Goal: Task Accomplishment & Management: Manage account settings

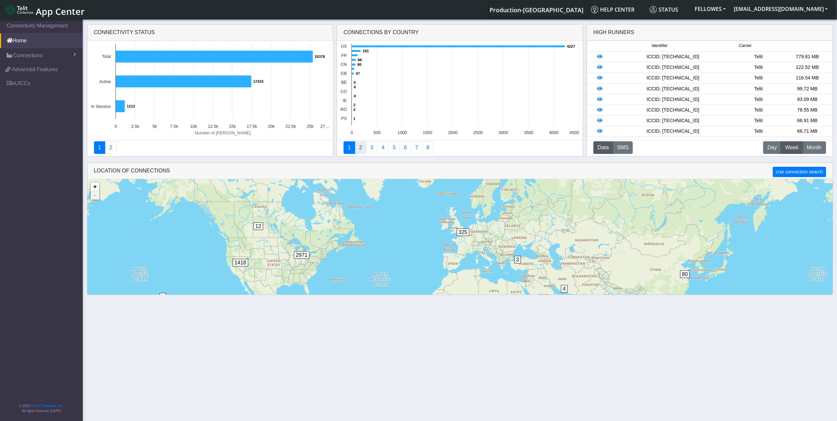
click at [359, 148] on link "2" at bounding box center [361, 147] width 12 height 13
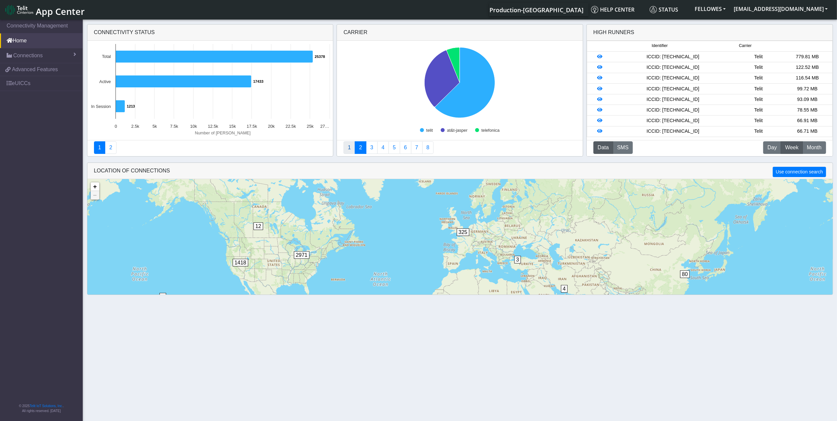
click at [351, 148] on link "1" at bounding box center [349, 147] width 12 height 13
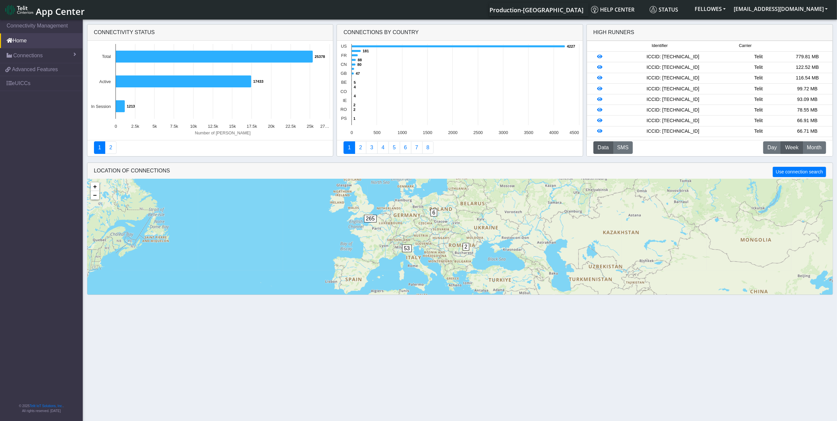
scroll to position [16, 0]
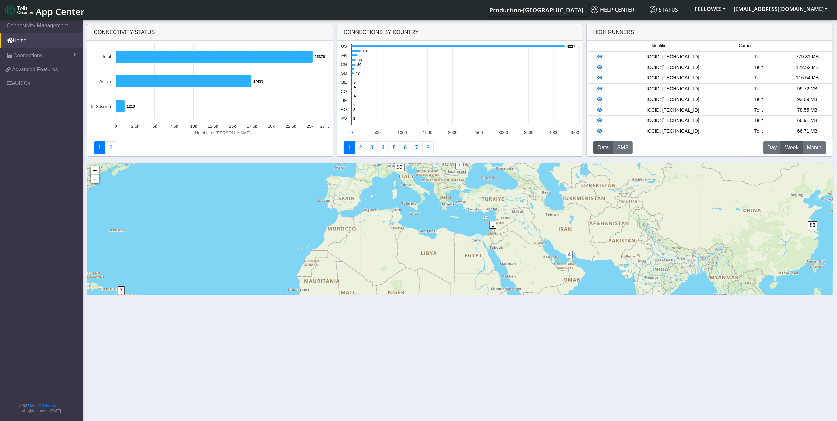
drag, startPoint x: 546, startPoint y: 272, endPoint x: 538, endPoint y: 206, distance: 66.3
click at [538, 206] on div "4 1 2 2 6 7 5 4 7 80 1 6 53 265 67 832 2072 34 38 52 1294 + − ©2025 MapQuest, |…" at bounding box center [459, 257] width 745 height 189
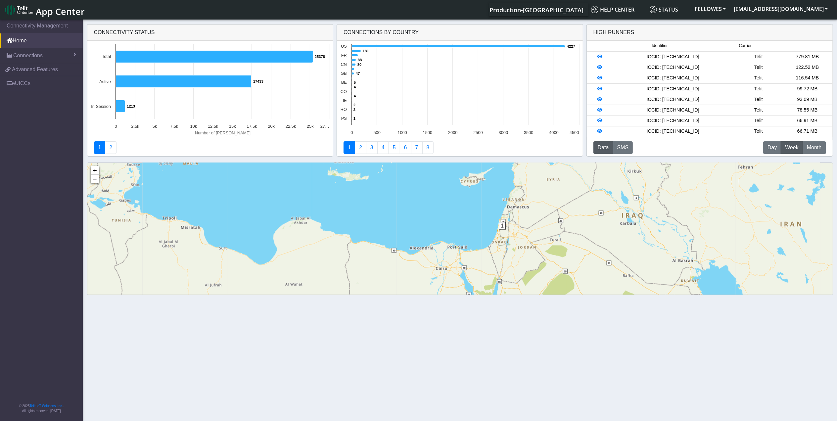
drag, startPoint x: 478, startPoint y: 212, endPoint x: 553, endPoint y: 305, distance: 119.0
click at [553, 305] on section "Connectivity Management Home Connections List Map ef38a9c4995a19e48ecfe45e53705…" at bounding box center [418, 220] width 837 height 405
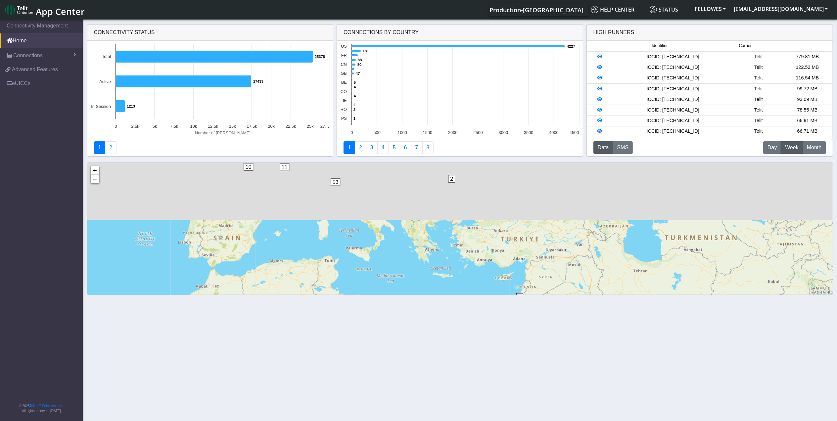
drag, startPoint x: 431, startPoint y: 193, endPoint x: 473, endPoint y: 281, distance: 97.7
click at [489, 302] on section "Connectivity Management Home Connections List Map ef38a9c4995a19e48ecfe45e53705…" at bounding box center [418, 220] width 837 height 405
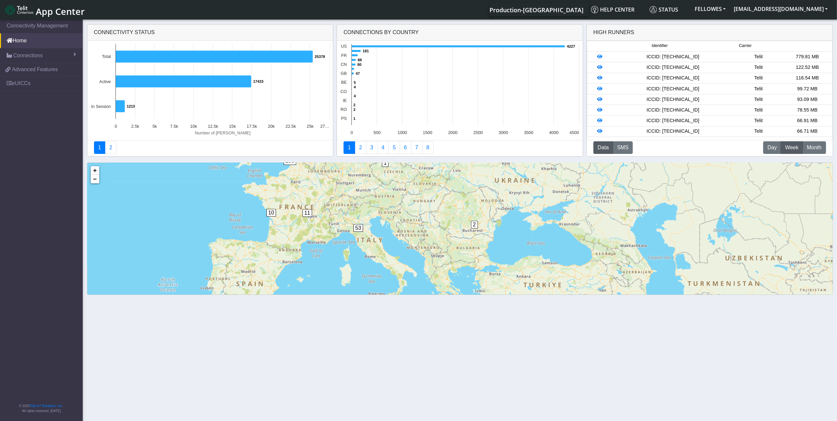
drag, startPoint x: 425, startPoint y: 217, endPoint x: 449, endPoint y: 247, distance: 38.0
click at [449, 247] on div "4 1 2 6 7 2 3 10 70 5 53 10 6 11 238 67 5 108 719 9 3 53 2007 32 2 4 46 1249 2 …" at bounding box center [459, 257] width 745 height 189
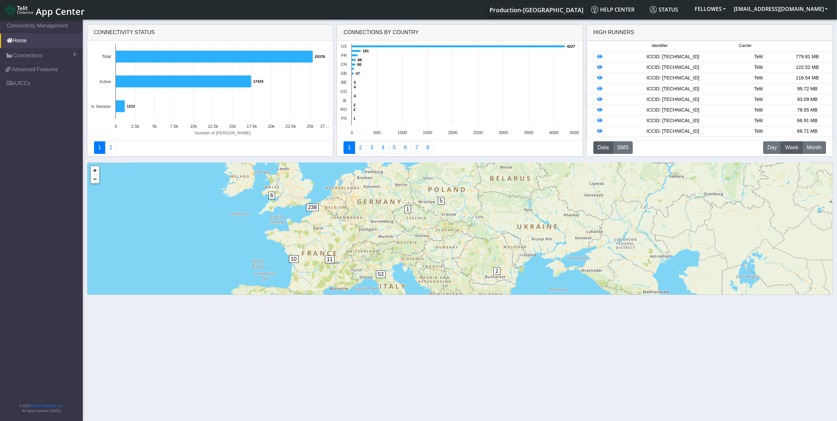
drag, startPoint x: 445, startPoint y: 224, endPoint x: 449, endPoint y: 249, distance: 25.5
click at [461, 266] on div "4 1 2 6 7 2 3 10 70 5 53 10 6 11 238 67 5 108 719 9 3 53 2007 32 2 4 46 1249 2 …" at bounding box center [459, 257] width 745 height 189
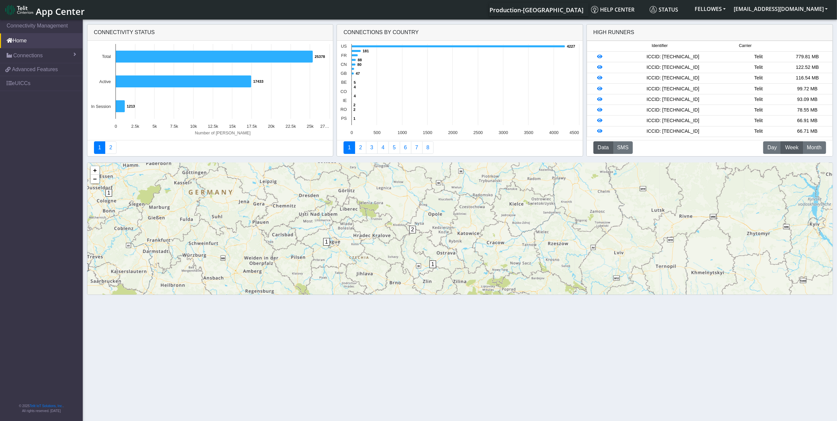
drag, startPoint x: 396, startPoint y: 213, endPoint x: 392, endPoint y: 261, distance: 48.5
click at [392, 261] on div "2 1 2 1 1 2 19 2 5 6 4 13 2 5 3 2 2 2 2 1 7 4 3 2 2 2 17 22 4 2 7 9 75 1 88 + −…" at bounding box center [459, 257] width 745 height 189
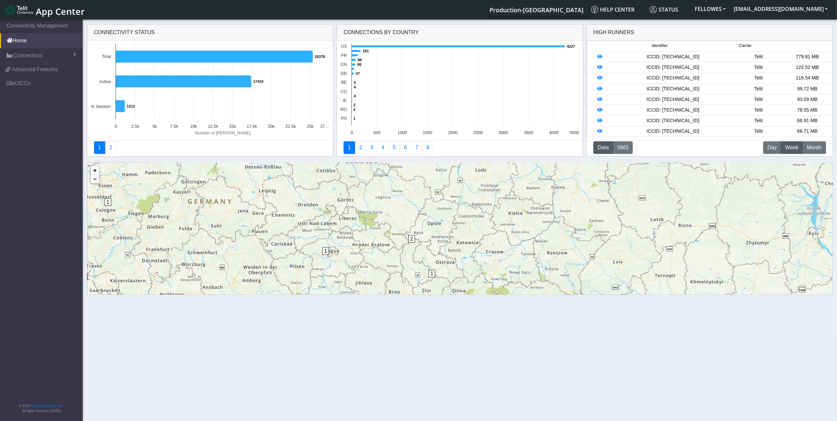
click at [410, 239] on span "2" at bounding box center [411, 239] width 7 height 8
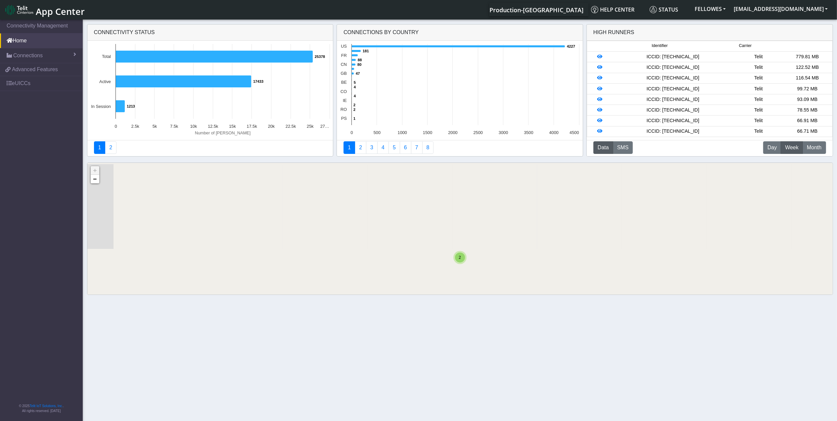
click at [461, 257] on div "2" at bounding box center [460, 257] width 10 height 10
click at [470, 255] on img at bounding box center [471, 255] width 7 height 13
click at [477, 243] on div "ID: 647660a6bafd032946d9f553 View: Click here" at bounding box center [471, 246] width 57 height 11
copy div "647660a6bafd032946d9f553"
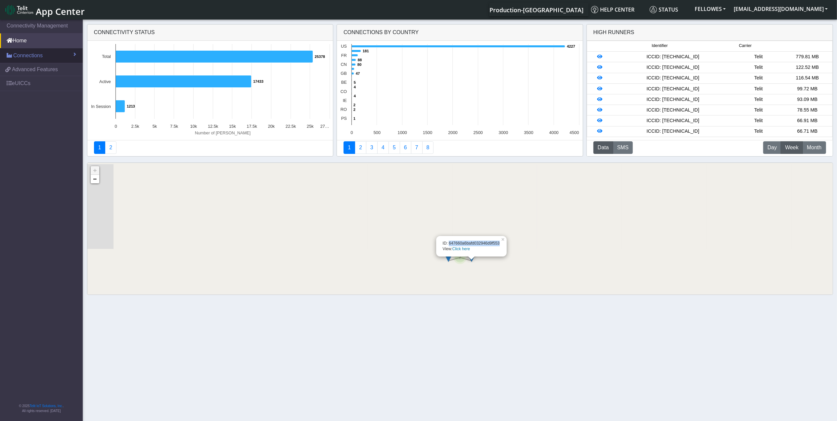
click at [41, 50] on link "Connections" at bounding box center [41, 55] width 83 height 15
click at [48, 58] on link "Connections" at bounding box center [41, 55] width 83 height 15
click at [41, 57] on span "Connections" at bounding box center [27, 56] width 29 height 8
click at [39, 72] on link "List" at bounding box center [41, 70] width 83 height 14
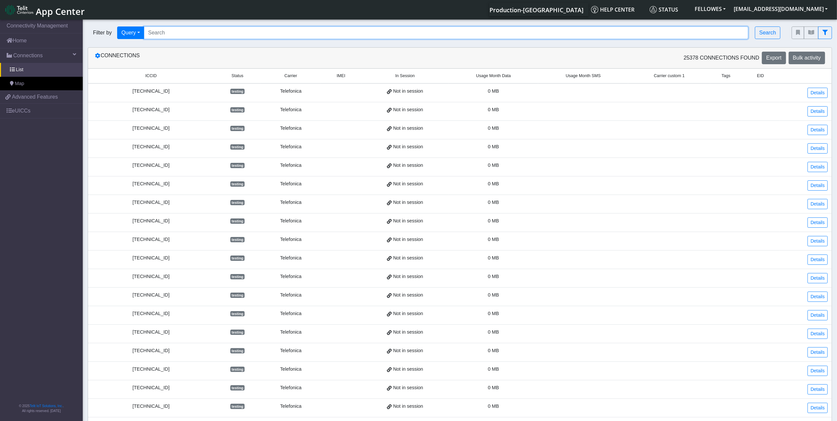
click at [311, 36] on input "Search..." at bounding box center [446, 32] width 604 height 13
paste input "647660a6bafd032946d9f553"
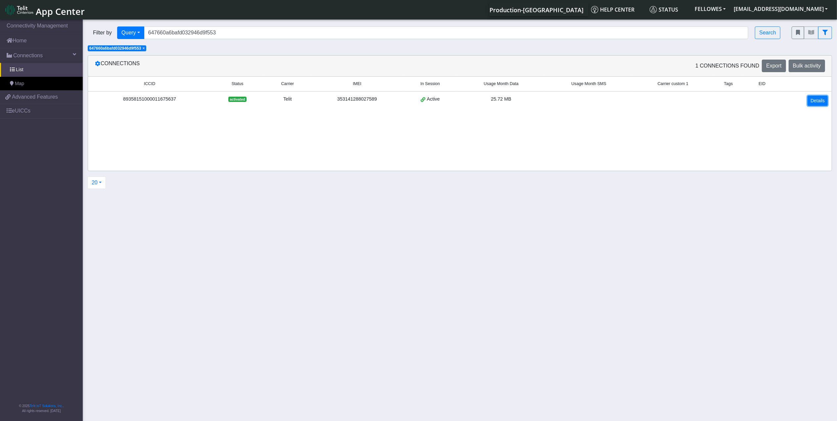
click at [814, 102] on link "Details" at bounding box center [817, 101] width 20 height 10
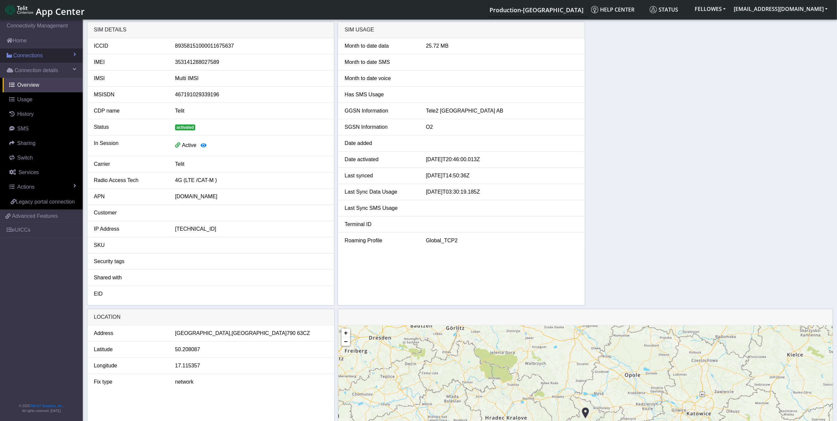
click at [36, 58] on span "Connections" at bounding box center [27, 56] width 29 height 8
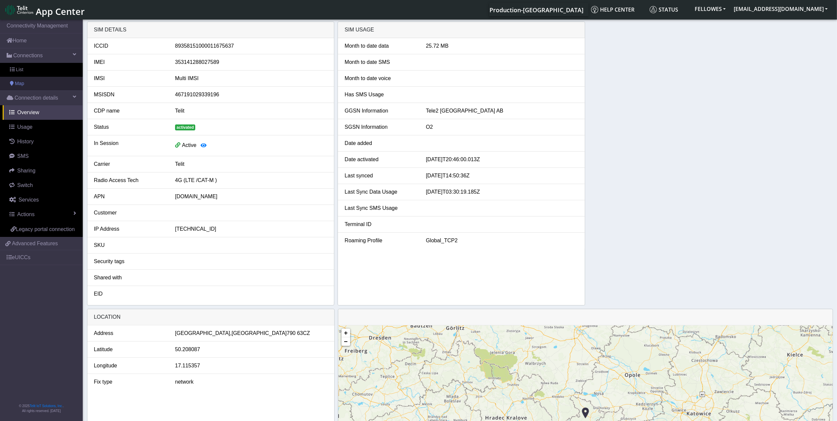
click at [43, 83] on link "Map" at bounding box center [41, 84] width 83 height 14
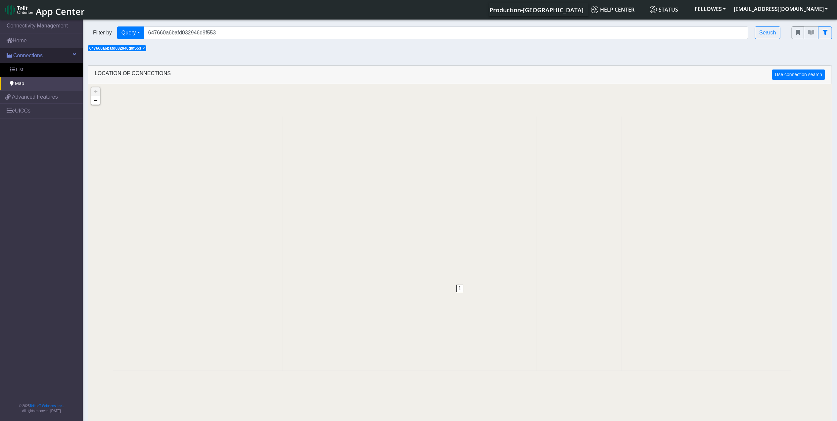
click at [51, 50] on link "Connections" at bounding box center [41, 55] width 83 height 15
click at [56, 52] on link "Connections" at bounding box center [41, 55] width 83 height 15
click at [52, 70] on link "List" at bounding box center [41, 70] width 83 height 14
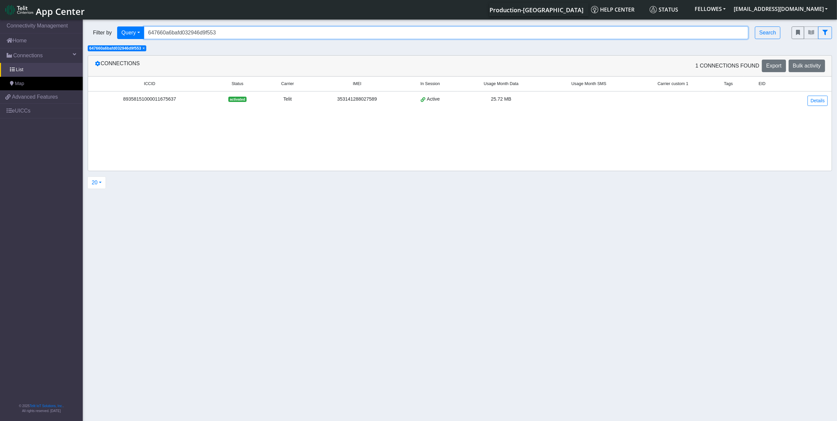
click at [213, 31] on input "647660a6bafd032946d9f553" at bounding box center [446, 32] width 604 height 13
click at [214, 31] on input "647660a6bafd032946d9f553" at bounding box center [446, 32] width 604 height 13
paste input "2ecaa59f42d984ed6eb76c2"
type input "62ecaa59f42d984ed6eb76c2"
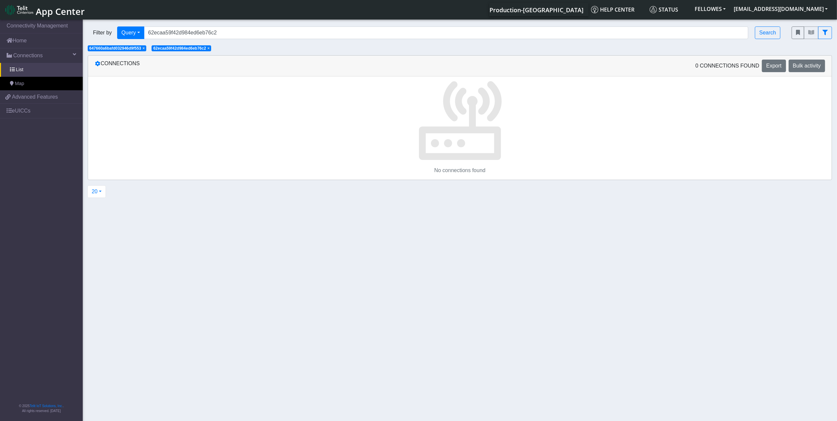
click at [145, 50] on span "×" at bounding box center [144, 48] width 2 height 5
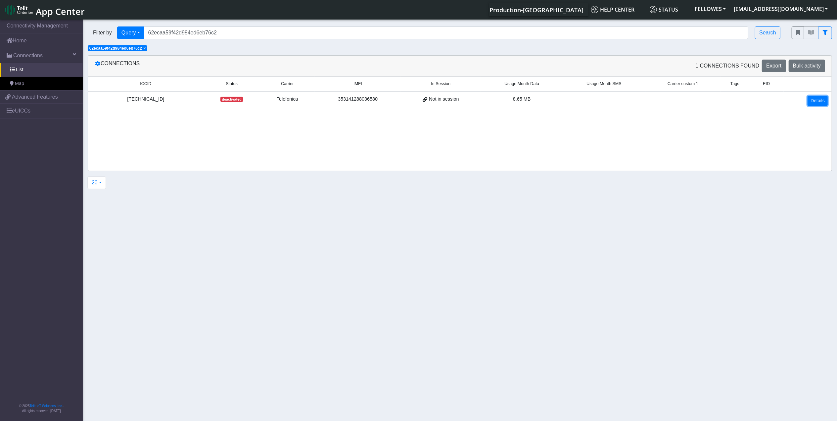
click at [809, 102] on link "Details" at bounding box center [817, 101] width 20 height 10
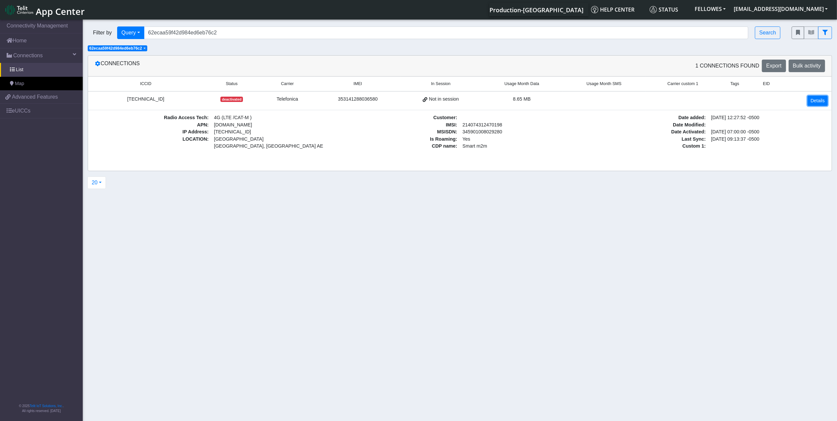
click at [809, 102] on link "Details" at bounding box center [817, 101] width 20 height 10
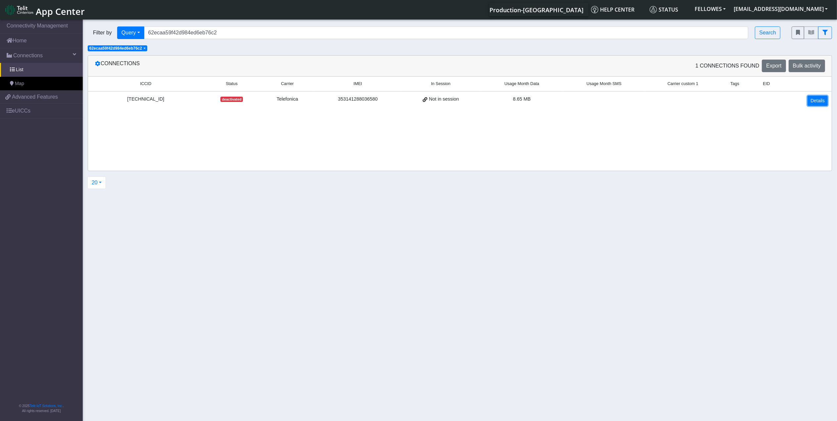
click at [809, 102] on link "Details" at bounding box center [817, 101] width 20 height 10
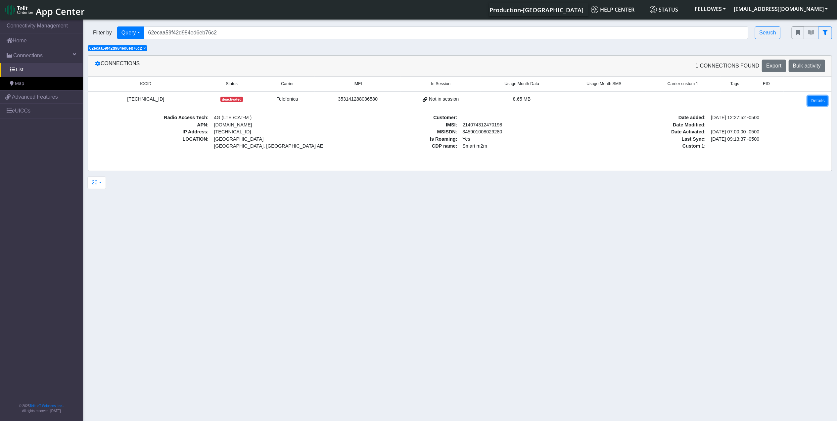
click at [809, 102] on link "Details" at bounding box center [817, 101] width 20 height 10
click at [50, 7] on span "App Center" at bounding box center [60, 11] width 49 height 12
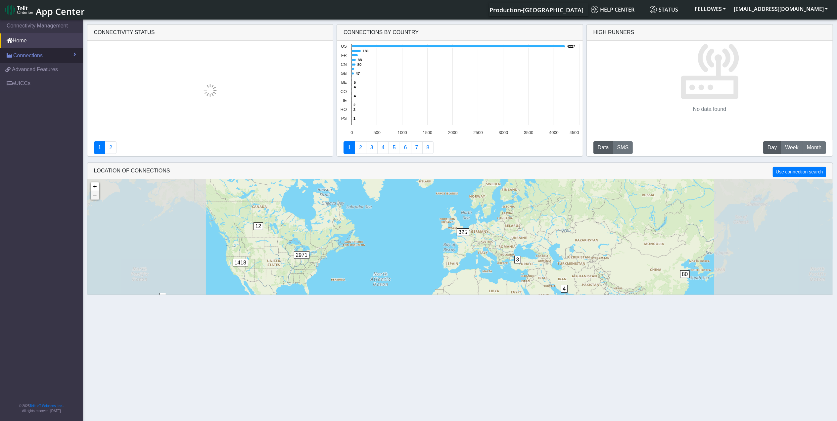
click at [32, 56] on span "Connections" at bounding box center [27, 56] width 29 height 8
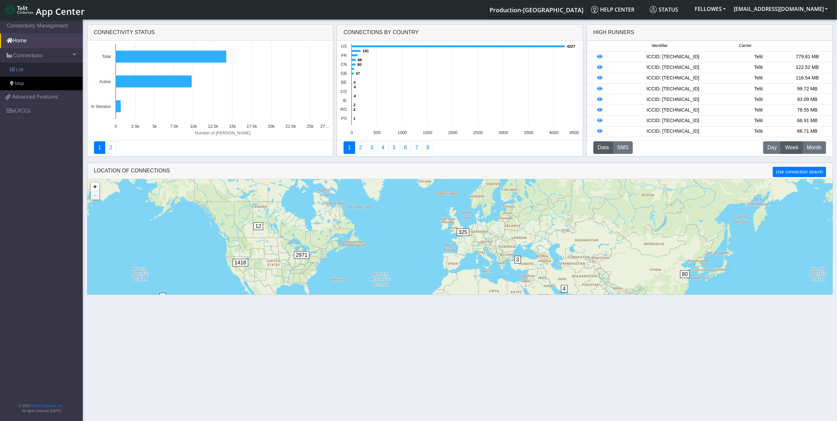
click at [52, 67] on link "List" at bounding box center [41, 70] width 83 height 14
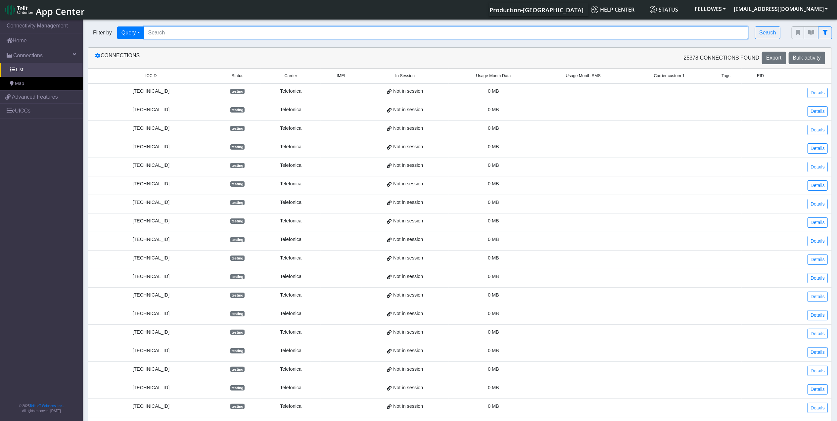
click at [225, 33] on input "Search..." at bounding box center [446, 32] width 604 height 13
paste input "647660a6bafd032946d9f553"
type input "647660a6bafd032946d9f553"
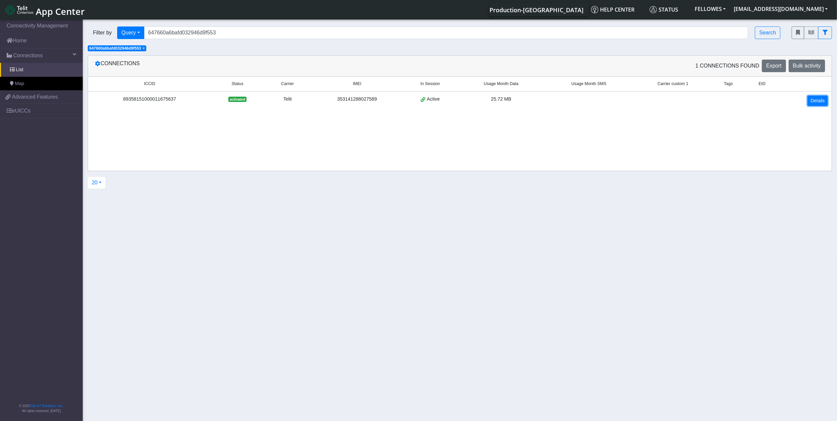
click at [819, 100] on link "Details" at bounding box center [817, 101] width 20 height 10
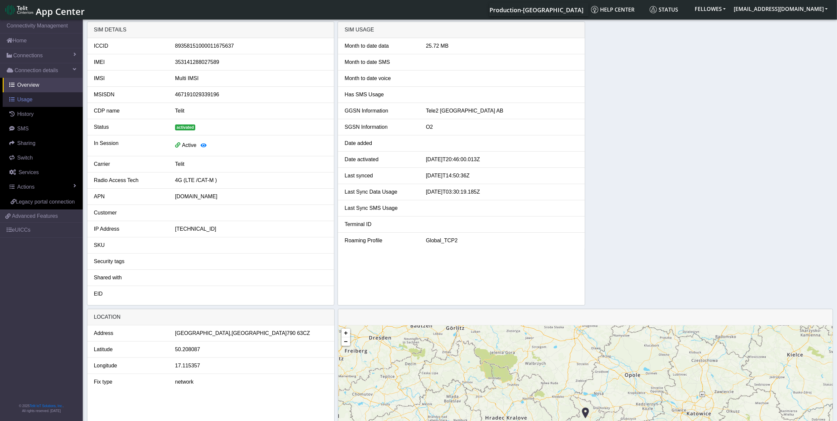
click at [32, 101] on link "Usage" at bounding box center [43, 99] width 80 height 15
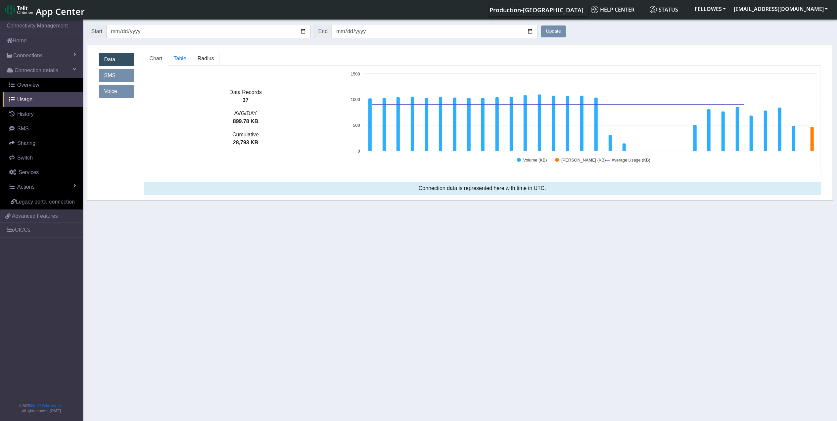
click at [213, 57] on link "Radius" at bounding box center [206, 59] width 28 height 14
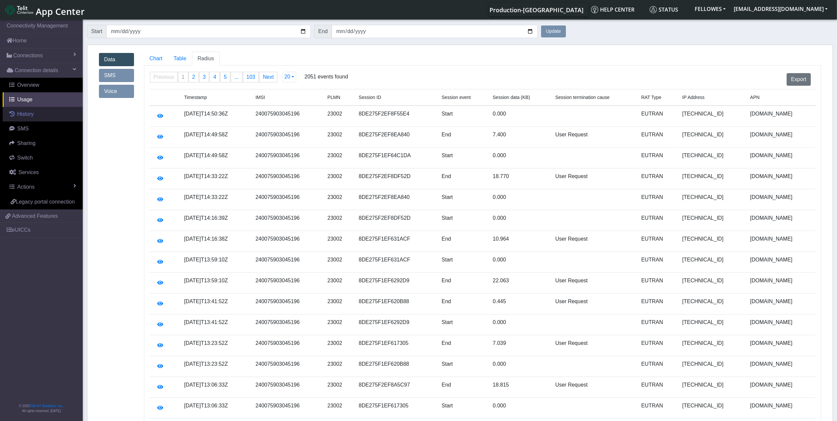
click at [20, 109] on link "History" at bounding box center [43, 114] width 80 height 15
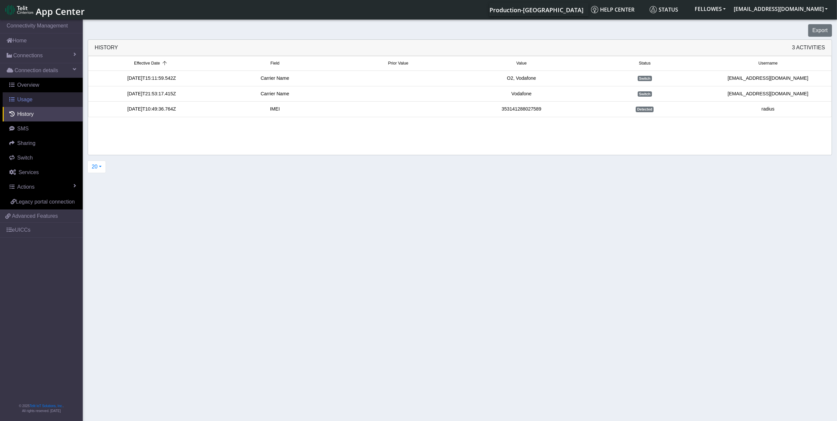
click at [30, 94] on link "Usage" at bounding box center [43, 99] width 80 height 15
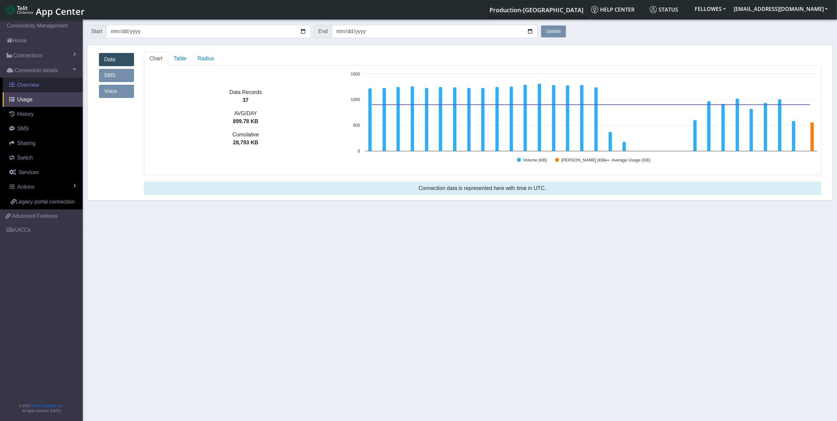
click at [34, 83] on span "Overview" at bounding box center [28, 85] width 22 height 6
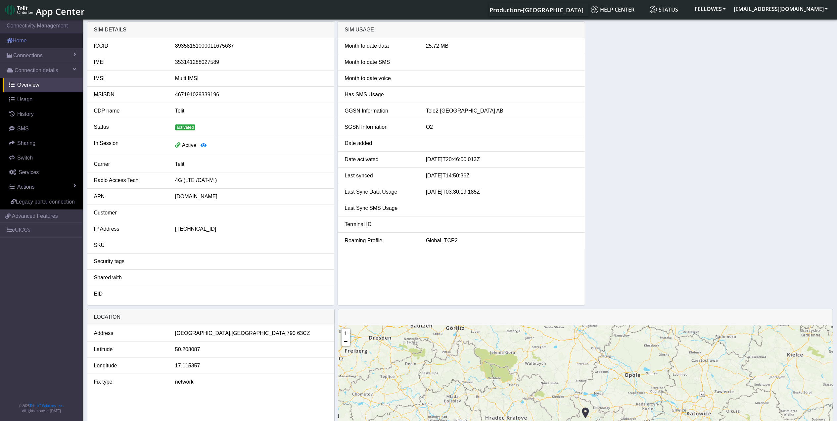
click at [30, 44] on link "Home" at bounding box center [41, 40] width 83 height 15
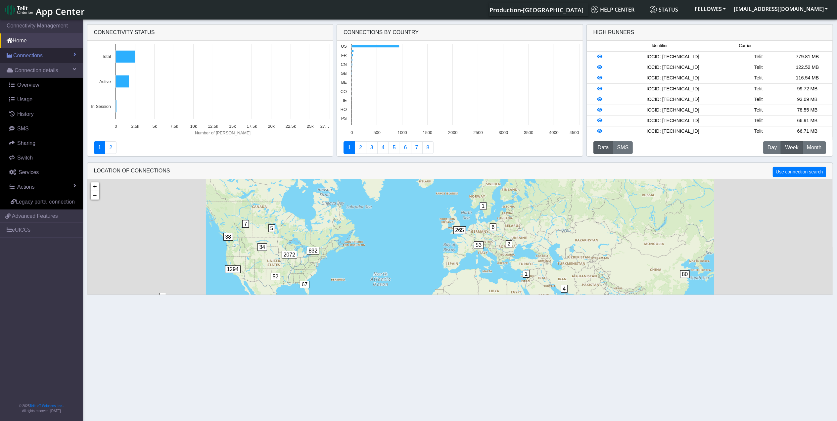
click at [40, 53] on span "Connections" at bounding box center [27, 56] width 29 height 8
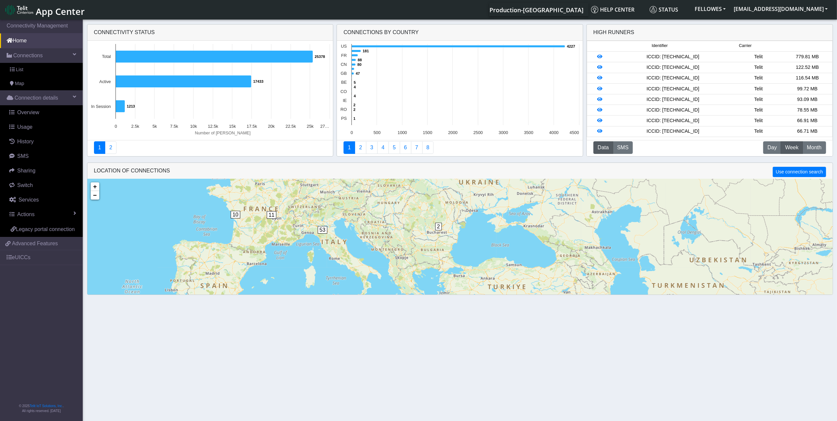
scroll to position [16, 0]
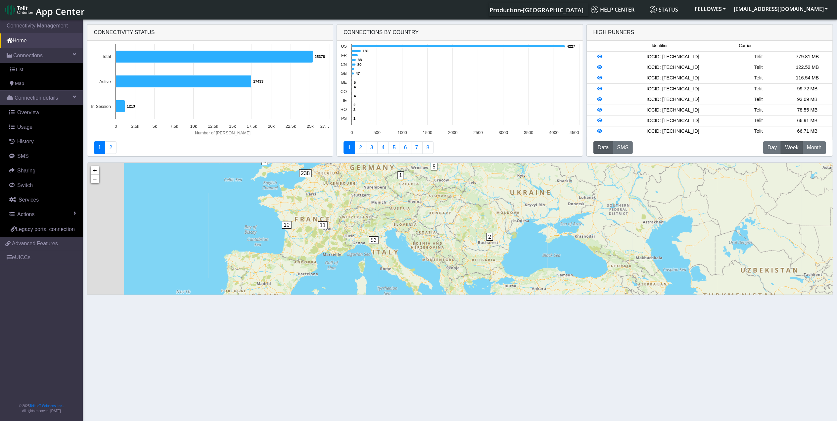
drag, startPoint x: 392, startPoint y: 214, endPoint x: 483, endPoint y: 249, distance: 97.5
click at [483, 249] on div "4 1 2 1 6 7 2 3 2 5 10 70 1 5 53 10 6 11 238 67 5 108 719 9 3 53 2007 3 32 1 1 …" at bounding box center [459, 257] width 745 height 189
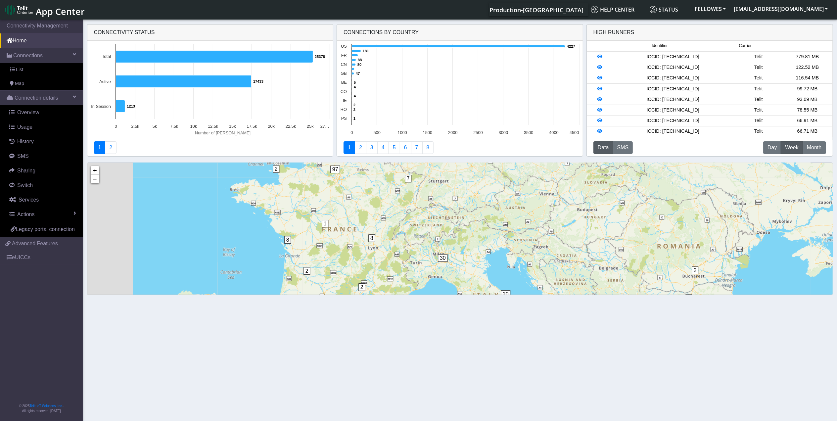
drag, startPoint x: 350, startPoint y: 219, endPoint x: 414, endPoint y: 232, distance: 65.1
click at [414, 232] on div "1 2 1 1 2 3 3 20 30 2 8 2 2 2 1 2 8 7 45 97 89 + − ©2025 MapQuest, | Terms" at bounding box center [459, 257] width 745 height 189
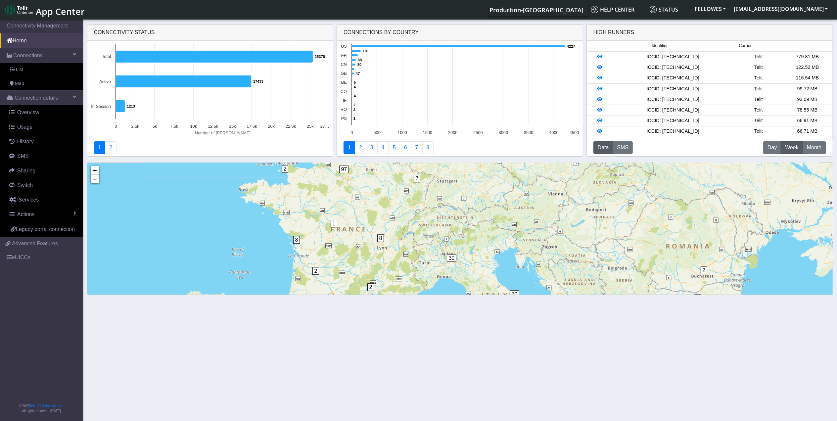
click at [335, 225] on span "1" at bounding box center [334, 224] width 7 height 8
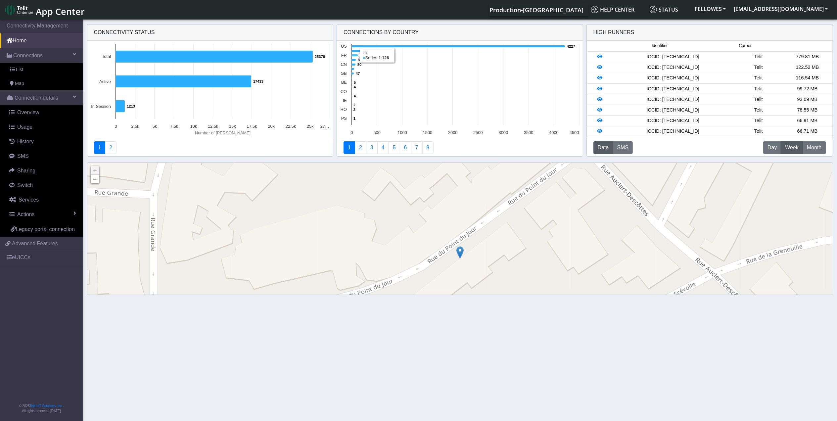
click at [353, 56] on icon at bounding box center [355, 55] width 6 height 2
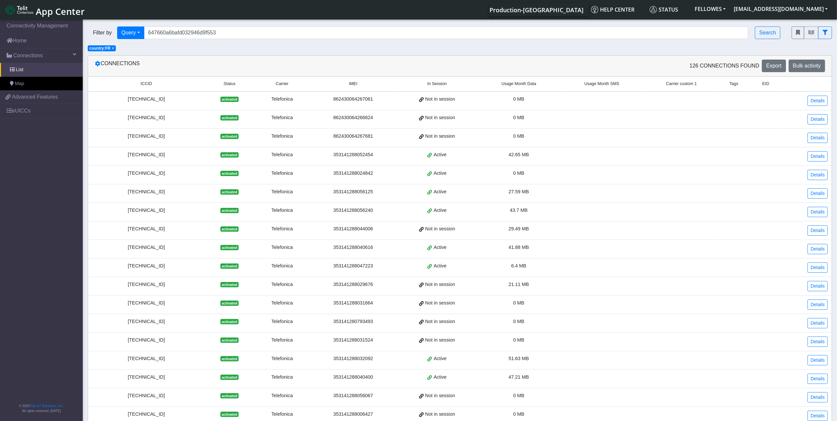
click at [166, 158] on div "8934076400011324442" at bounding box center [146, 154] width 109 height 7
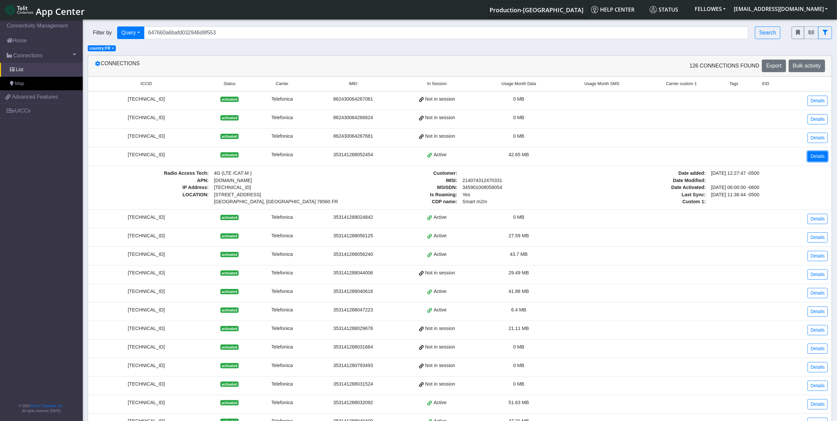
click at [816, 158] on link "Details" at bounding box center [817, 156] width 20 height 10
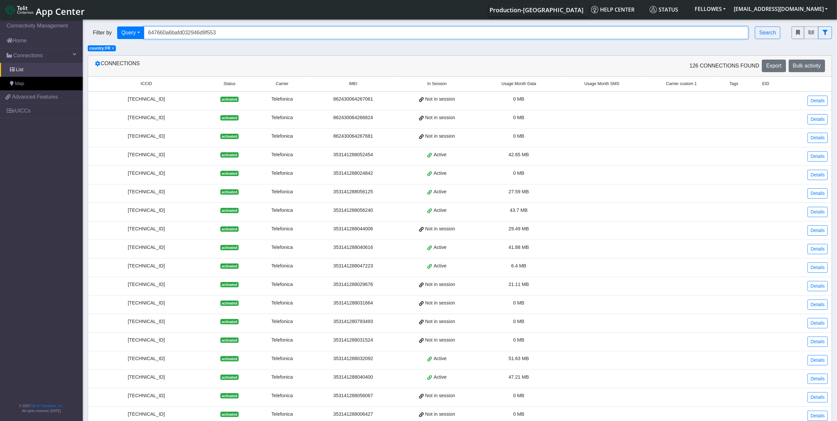
click at [232, 38] on input "647660a6bafd032946d9f553" at bounding box center [446, 32] width 604 height 13
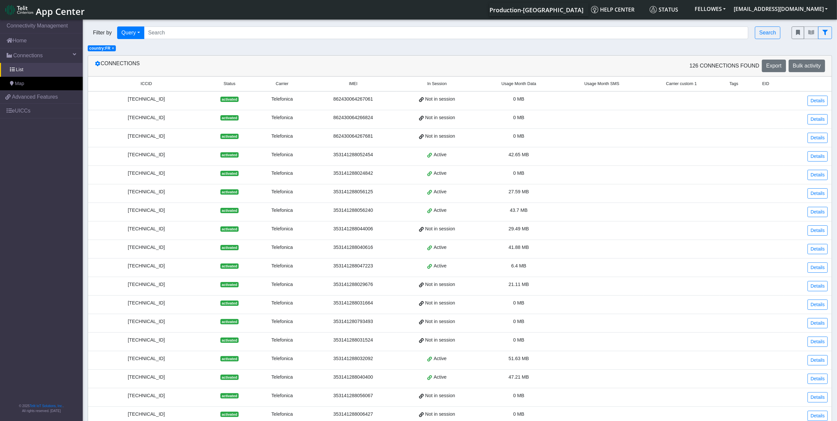
click at [835, 27] on div at bounding box center [811, 33] width 50 height 22
click at [822, 37] on button "fitlers menu" at bounding box center [825, 32] width 14 height 13
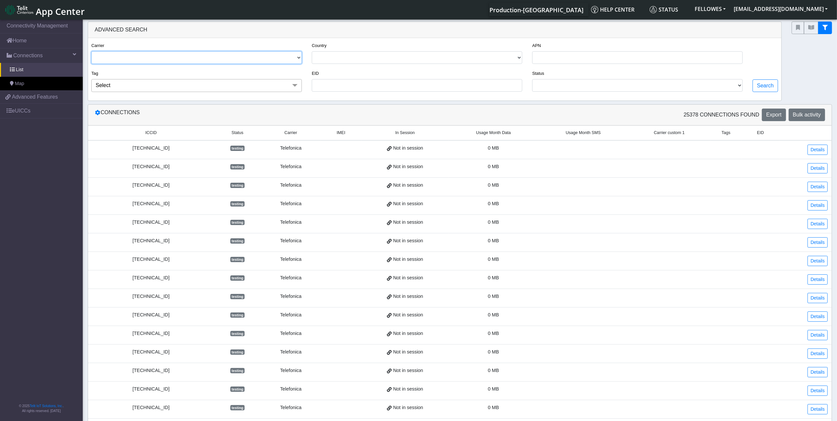
click at [146, 60] on select "TELIT AT&T-JASPER TELEFONICA" at bounding box center [196, 57] width 210 height 13
select select "telit"
click at [91, 52] on select "TELIT AT&T-JASPER TELEFONICA" at bounding box center [196, 57] width 210 height 13
click at [768, 85] on button "Search" at bounding box center [764, 85] width 25 height 13
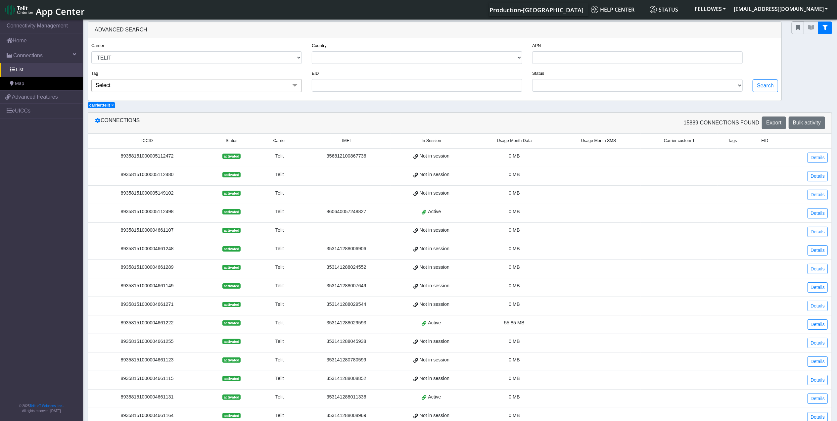
click at [155, 326] on div "89358151000004661222" at bounding box center [147, 322] width 110 height 7
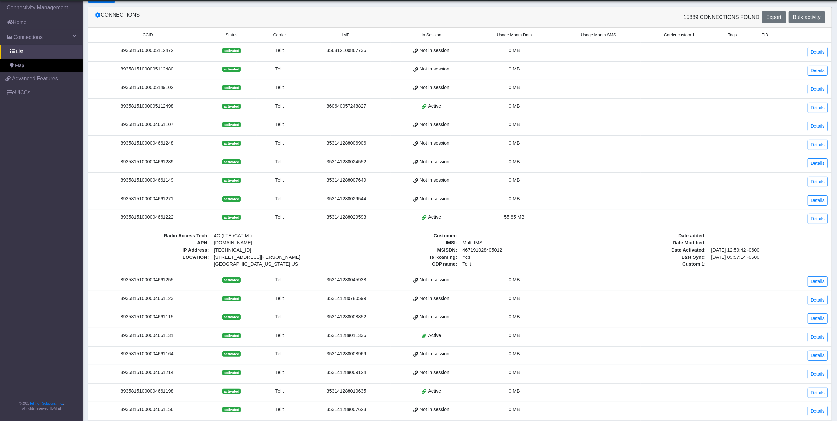
scroll to position [88, 0]
click at [812, 223] on link "Details" at bounding box center [817, 218] width 20 height 10
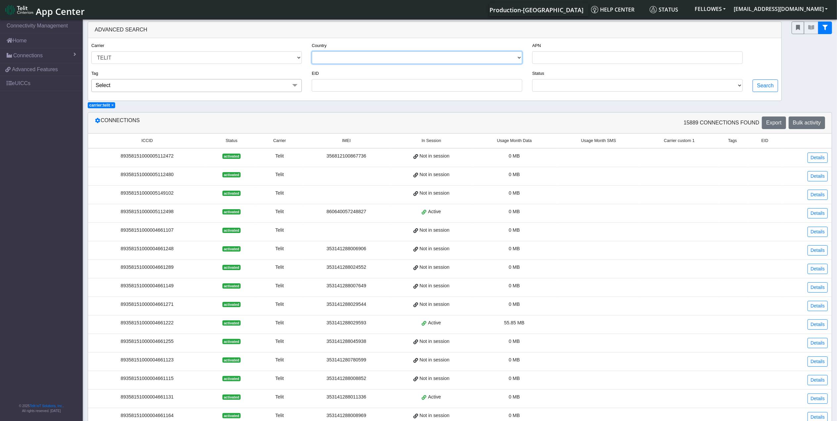
click at [369, 60] on select "[GEOGRAPHIC_DATA] [GEOGRAPHIC_DATA] [GEOGRAPHIC_DATA] [GEOGRAPHIC_DATA] [GEOGRA…" at bounding box center [417, 57] width 210 height 13
select select "fr"
click at [312, 52] on select "[GEOGRAPHIC_DATA] [GEOGRAPHIC_DATA] [GEOGRAPHIC_DATA] [GEOGRAPHIC_DATA] [GEOGRA…" at bounding box center [417, 57] width 210 height 13
click at [762, 87] on button "Search" at bounding box center [764, 85] width 25 height 13
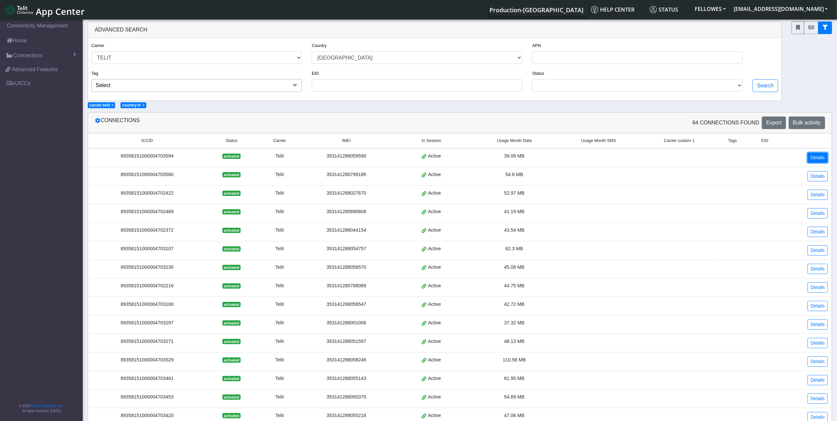
click at [818, 158] on link "Details" at bounding box center [817, 158] width 20 height 10
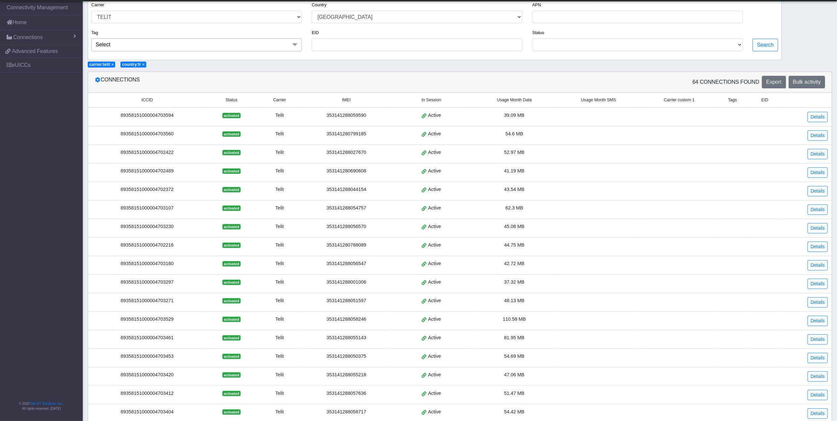
scroll to position [44, 0]
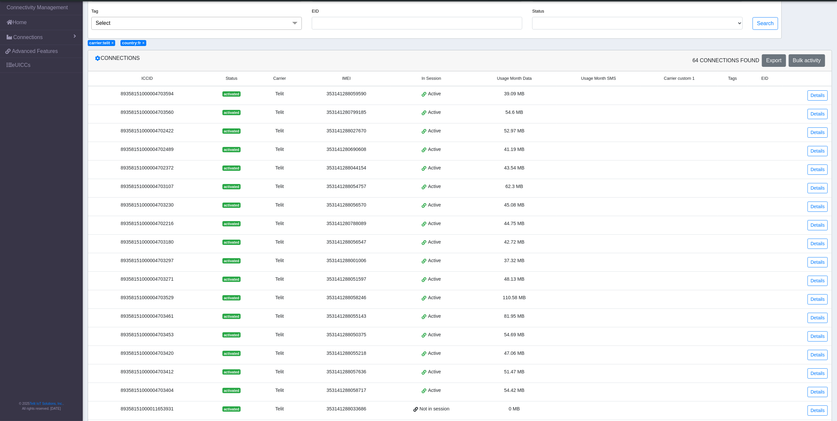
click at [269, 269] on td "Telit" at bounding box center [279, 262] width 45 height 19
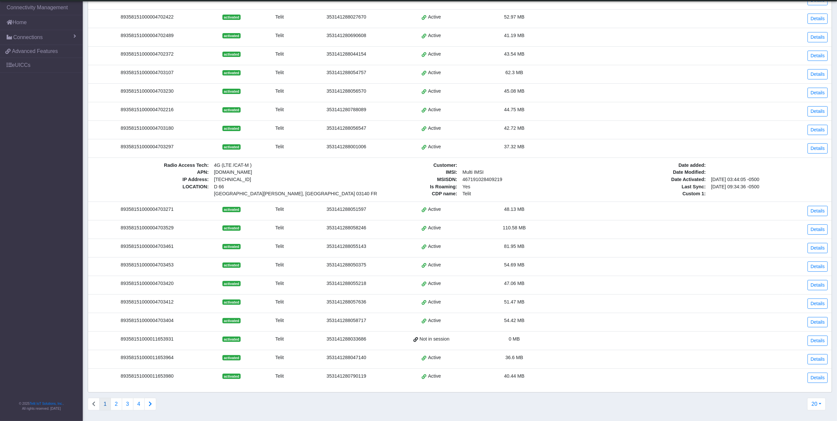
scroll to position [173, 0]
click at [822, 143] on link "Details" at bounding box center [817, 148] width 20 height 10
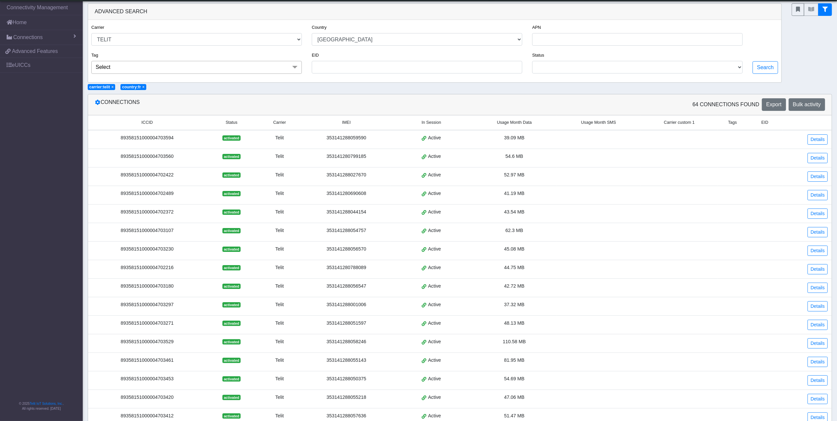
scroll to position [122, 0]
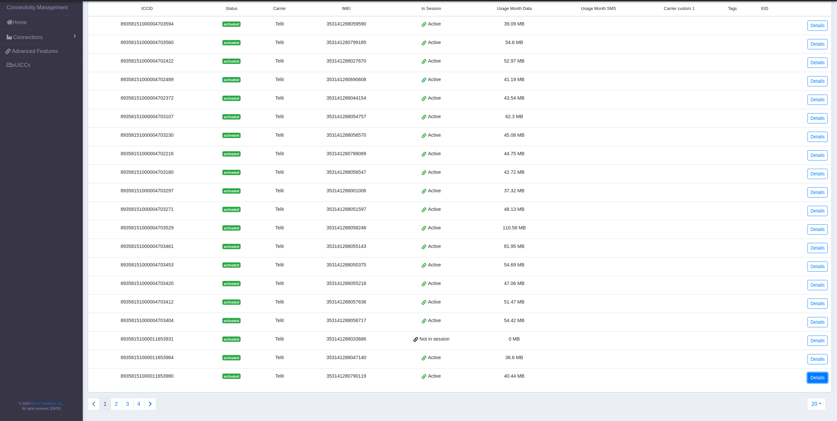
click at [820, 377] on link "Details" at bounding box center [817, 378] width 20 height 10
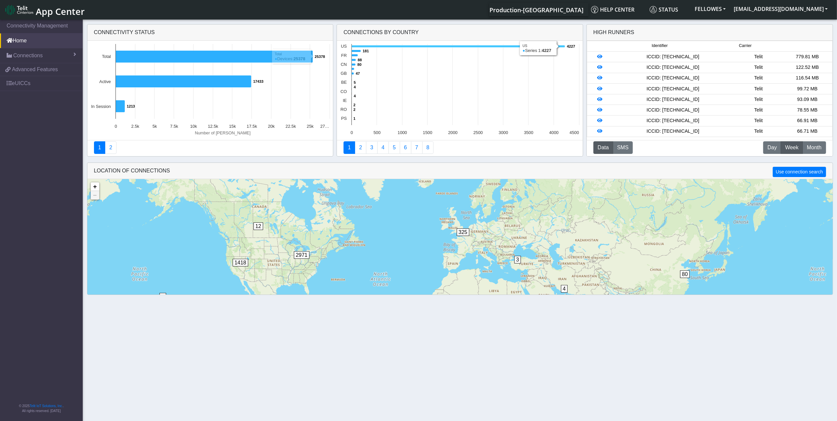
click at [362, 45] on icon at bounding box center [458, 46] width 213 height 2
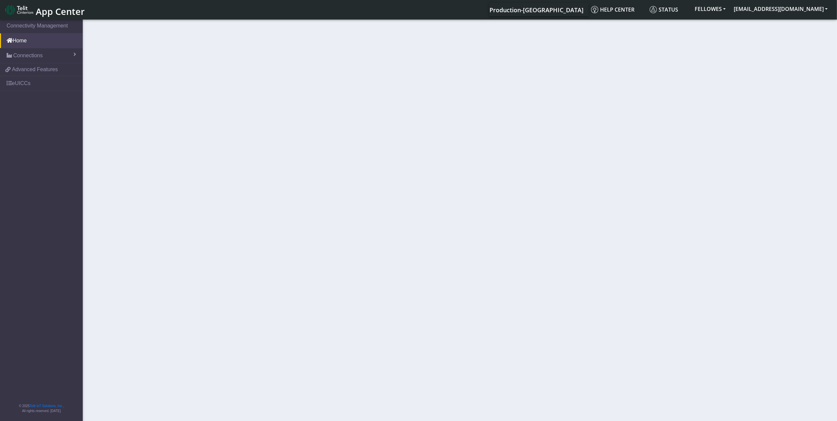
select select
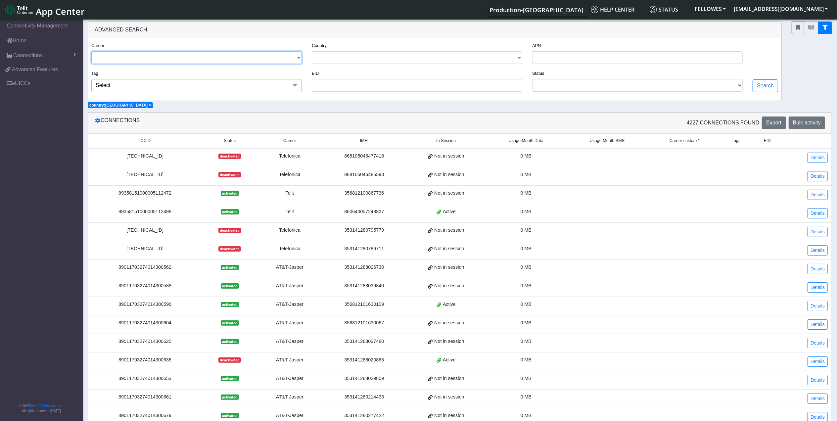
click at [141, 58] on select "TELIT AT&T-JASPER TELEFONICA" at bounding box center [196, 57] width 210 height 13
select select "telit"
click at [91, 52] on select "TELIT AT&T-JASPER TELEFONICA" at bounding box center [196, 57] width 210 height 13
click at [711, 89] on select "ACTIVATED DEACTIVATED TESTING READY RETIRED" at bounding box center [637, 85] width 210 height 13
click at [532, 80] on select "ACTIVATED DEACTIVATED TESTING READY RETIRED" at bounding box center [637, 85] width 210 height 13
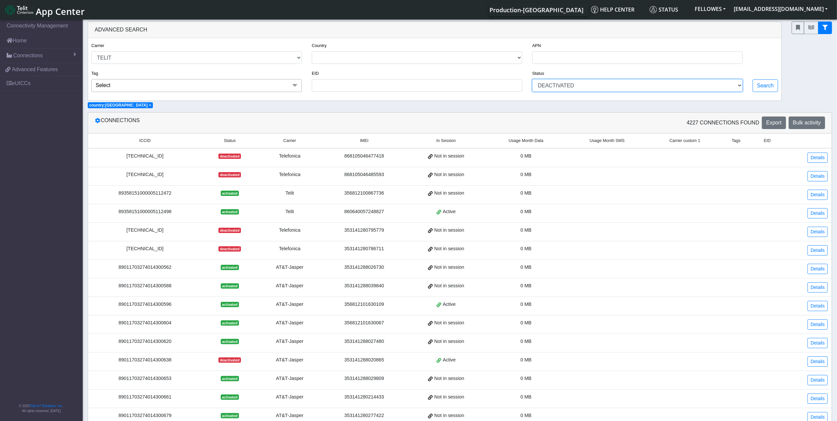
click at [575, 81] on select "ACTIVATED DEACTIVATED TESTING READY RETIRED" at bounding box center [637, 85] width 210 height 13
select select "activated"
click at [532, 80] on select "ACTIVATED DEACTIVATED TESTING READY RETIRED" at bounding box center [637, 85] width 210 height 13
click at [774, 84] on button "Search" at bounding box center [764, 85] width 25 height 13
select select
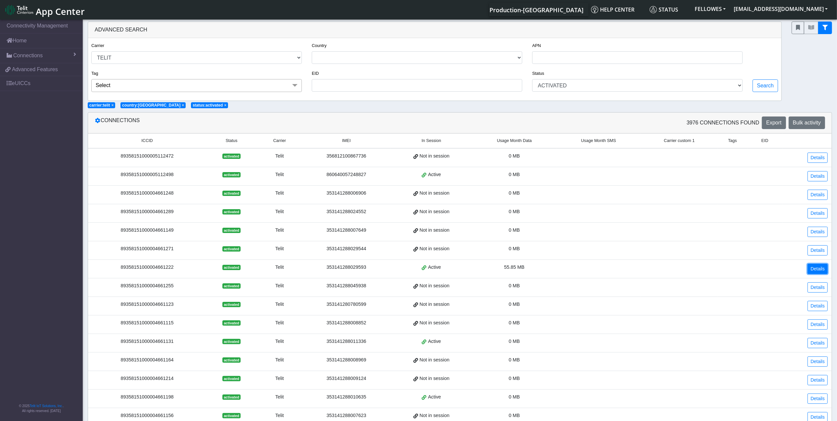
click at [818, 272] on link "Details" at bounding box center [817, 269] width 20 height 10
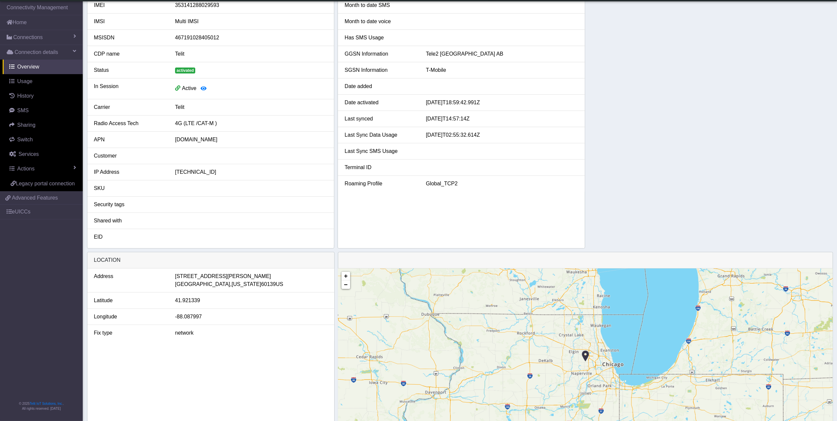
scroll to position [87, 0]
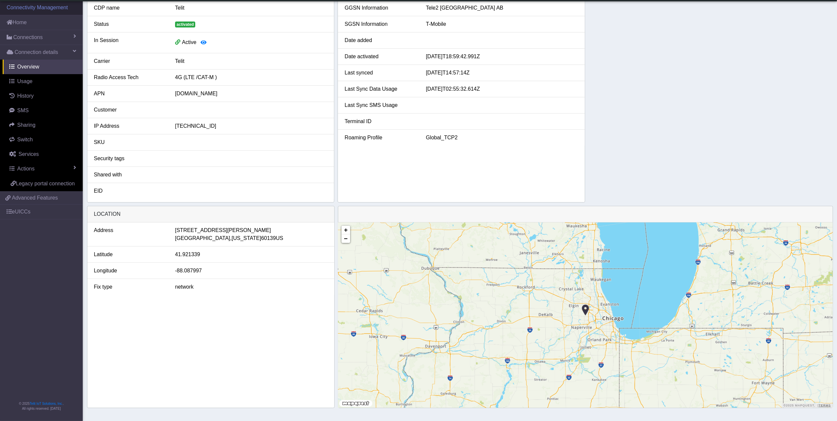
drag, startPoint x: 26, startPoint y: 21, endPoint x: 30, endPoint y: 25, distance: 5.2
click at [26, 21] on link "Home" at bounding box center [41, 22] width 83 height 15
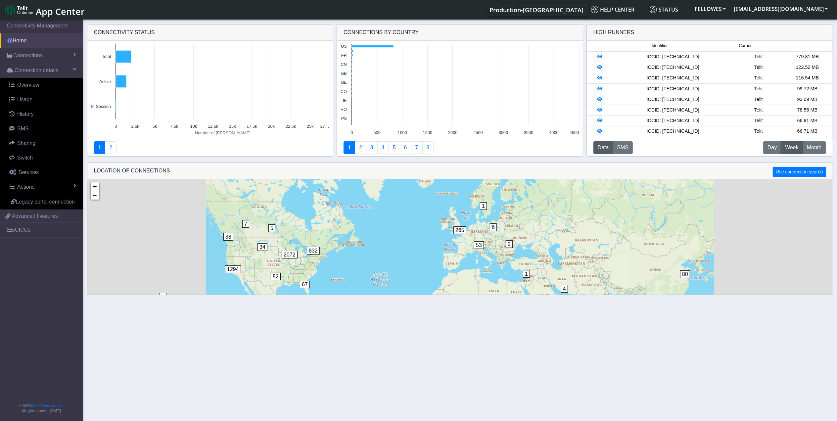
click at [39, 39] on link "Home" at bounding box center [41, 40] width 83 height 15
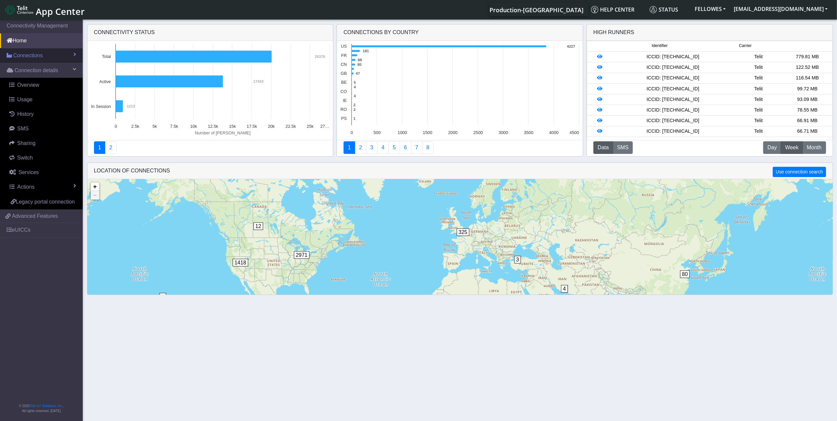
click at [45, 53] on link "Connections" at bounding box center [41, 55] width 83 height 15
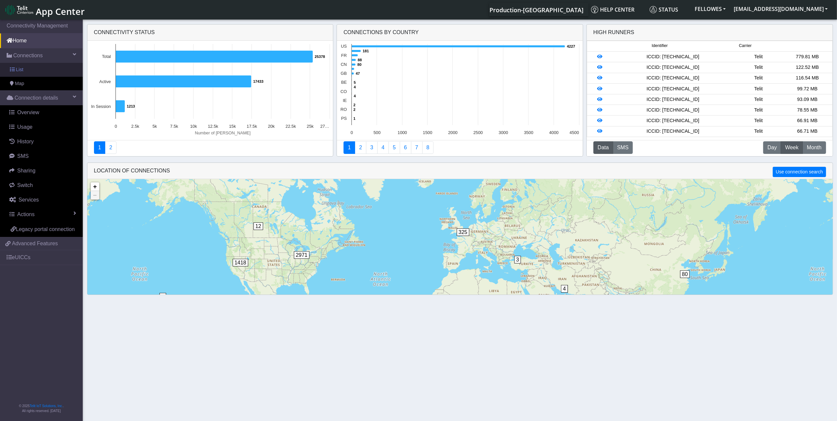
click at [68, 67] on link "List" at bounding box center [41, 70] width 83 height 14
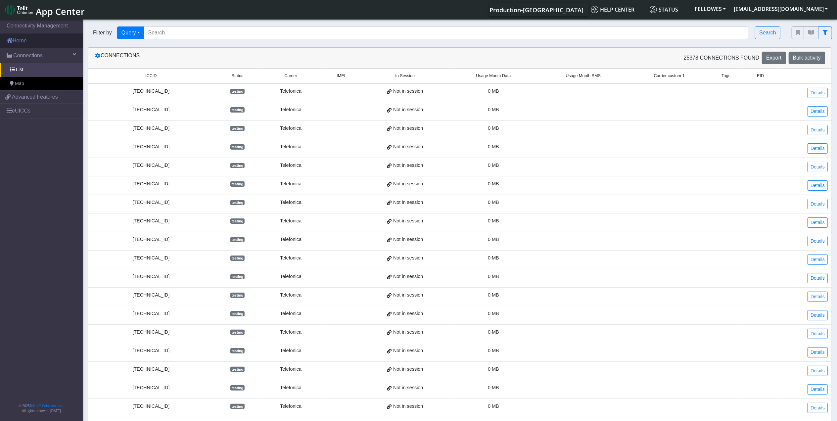
click at [40, 42] on link "Home" at bounding box center [41, 40] width 83 height 15
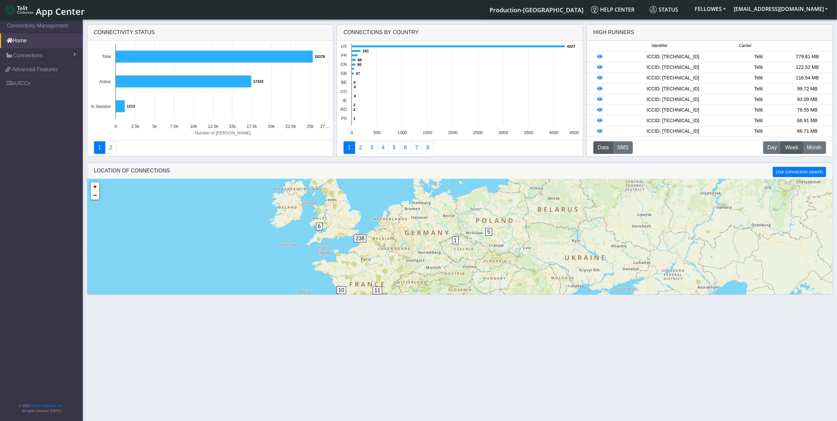
scroll to position [16, 0]
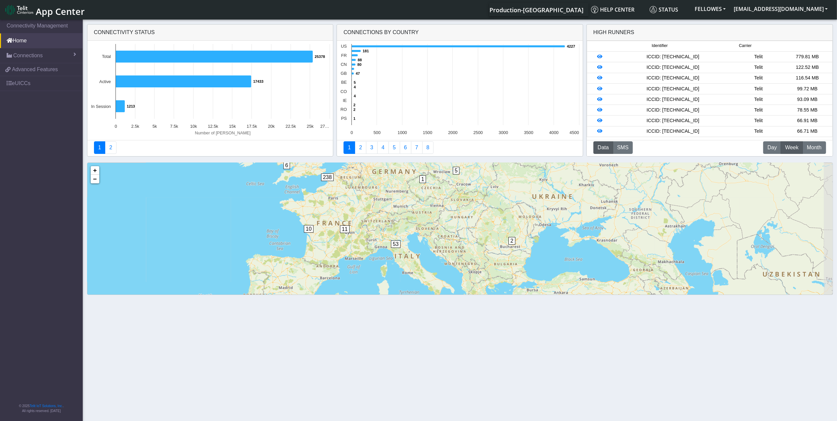
drag, startPoint x: 527, startPoint y: 261, endPoint x: 494, endPoint y: 214, distance: 57.6
click at [494, 214] on div "4 1 2 5 80 1 6 265 832 2072 34 38 52 1294 7 2 3 10 70 1 5 53 10 6 11 238 67 5 1…" at bounding box center [459, 257] width 745 height 189
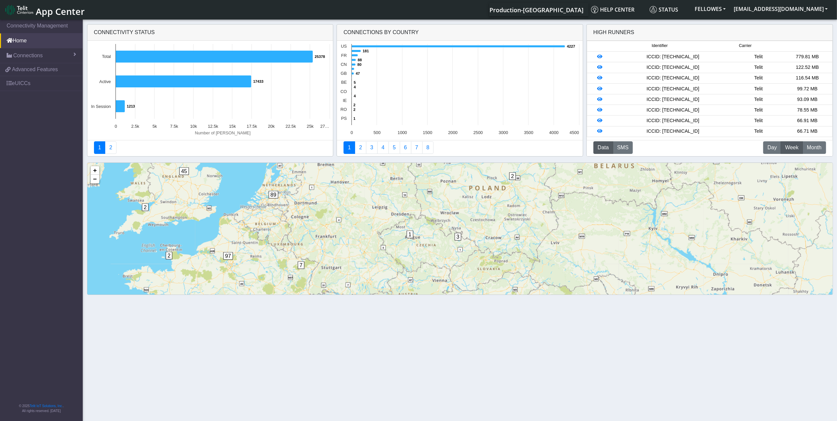
drag, startPoint x: 437, startPoint y: 183, endPoint x: 498, endPoint y: 265, distance: 102.3
click at [498, 265] on div "1 2 1 1 2 3 3 20 30 2 8 2 2 2 1 2 8 7 45 97 89 + − ©2025 MapQuest, | Terms" at bounding box center [459, 257] width 745 height 189
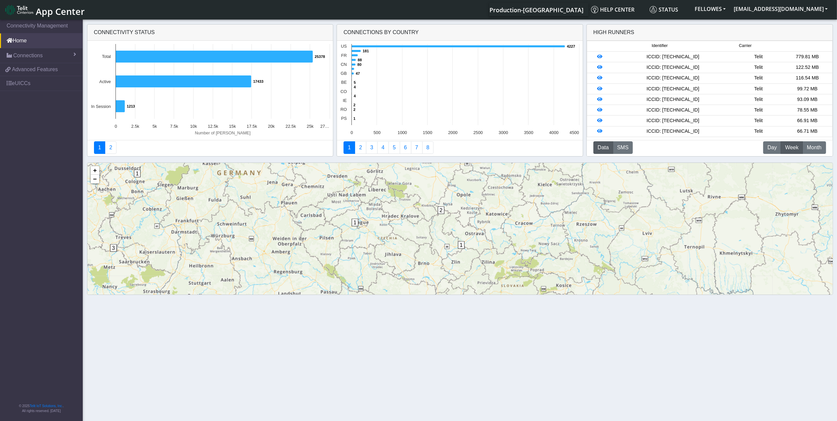
click at [439, 210] on span "2" at bounding box center [440, 210] width 7 height 8
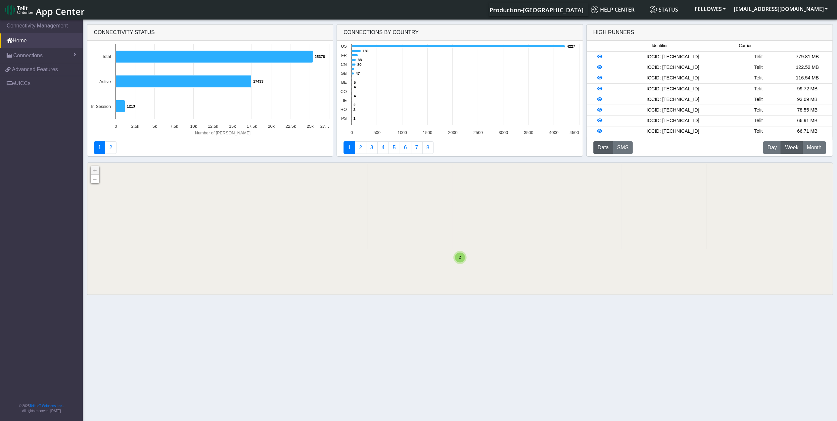
click at [459, 256] on span "2" at bounding box center [460, 257] width 2 height 5
click at [472, 253] on img at bounding box center [471, 255] width 7 height 13
click at [475, 242] on div "ID: 647660a6bafd032946d9f553 View: Click here" at bounding box center [471, 246] width 57 height 11
copy div "647660a6bafd032946d9f553"
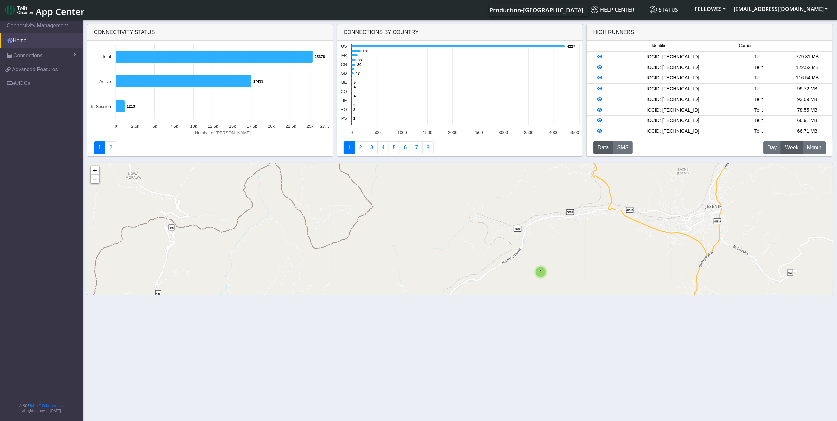
click at [40, 38] on link "Home" at bounding box center [41, 40] width 83 height 15
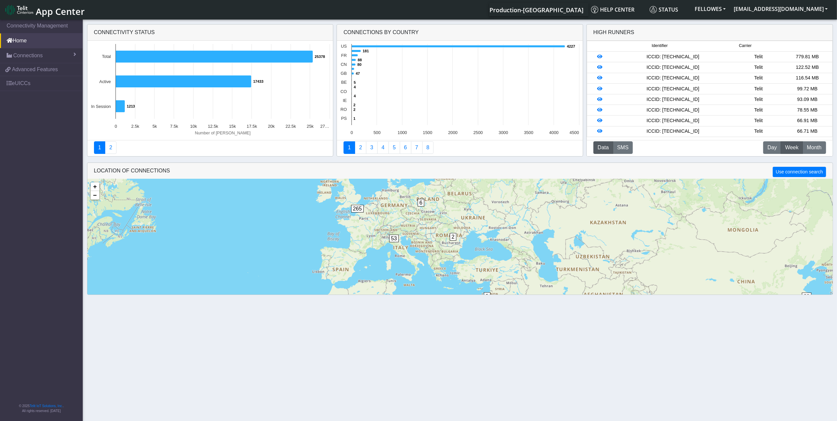
scroll to position [16, 0]
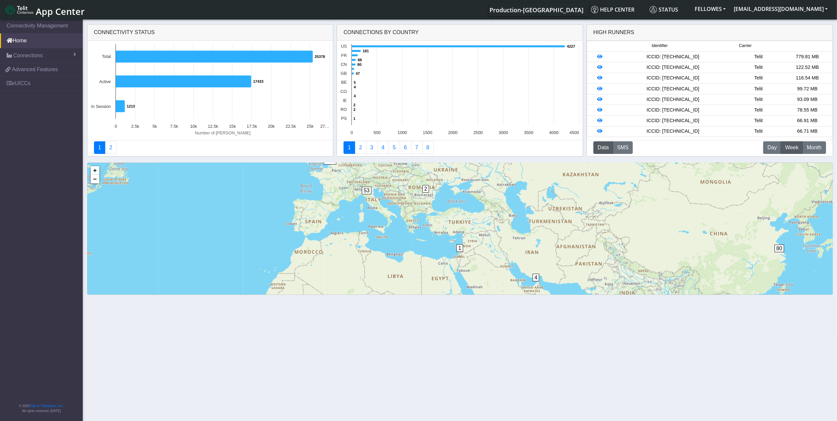
drag, startPoint x: 563, startPoint y: 269, endPoint x: 527, endPoint y: 203, distance: 74.9
click at [527, 203] on div "4 3 12 11 325 2971 1418 1 2 2 6 7 5 4 7 80 1 6 53 265 67 832 2072 34 38 52 1294…" at bounding box center [459, 257] width 745 height 189
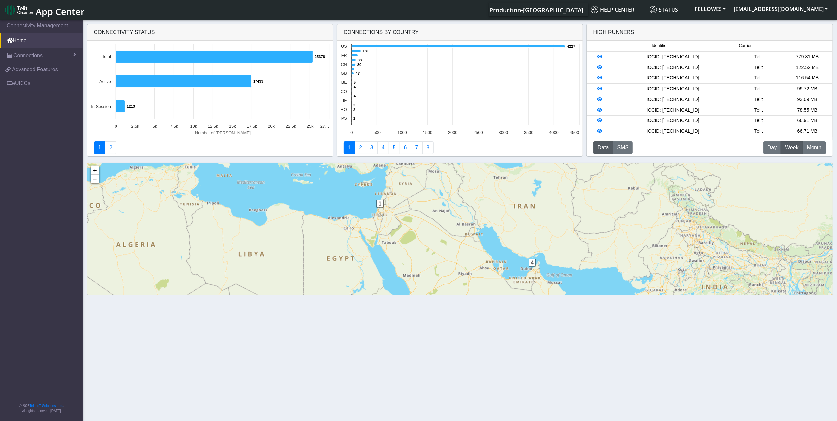
drag, startPoint x: 548, startPoint y: 268, endPoint x: 546, endPoint y: 248, distance: 20.0
click at [546, 248] on div "4 1 2 5 7 80 1 6 265 832 2072 52 6 3 4 2 5 10 70 1 5 53 10 6 11 238 67 5 108 71…" at bounding box center [459, 257] width 745 height 189
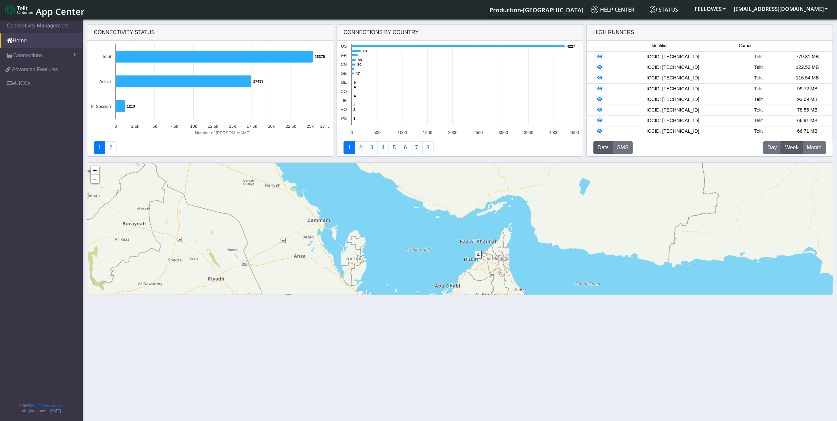
click at [477, 256] on span "4" at bounding box center [478, 255] width 7 height 8
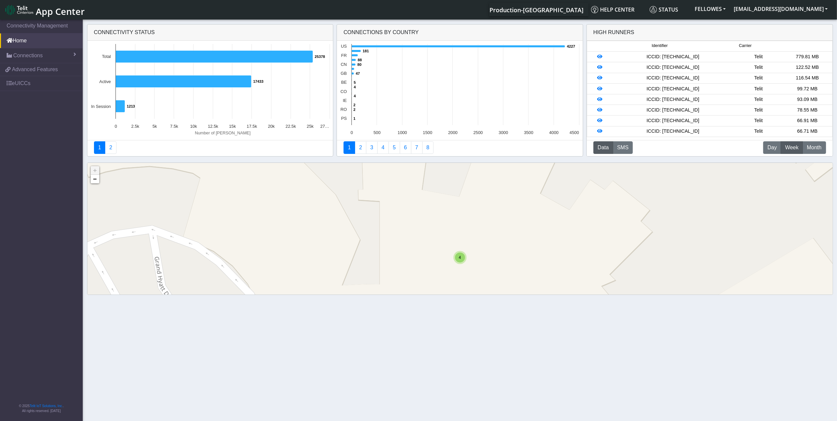
click at [463, 257] on div "4" at bounding box center [460, 257] width 10 height 10
click at [460, 243] on img at bounding box center [459, 244] width 7 height 13
click at [462, 260] on div "4" at bounding box center [460, 257] width 10 height 10
click at [460, 260] on div "4" at bounding box center [460, 257] width 10 height 10
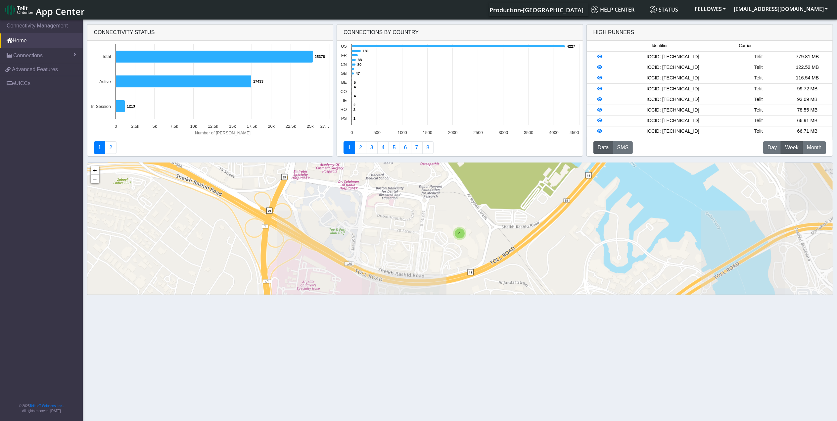
drag, startPoint x: 507, startPoint y: 259, endPoint x: 510, endPoint y: 220, distance: 38.9
click at [510, 220] on div "4 + − ©2025 MapQuest, | Terms" at bounding box center [459, 257] width 745 height 189
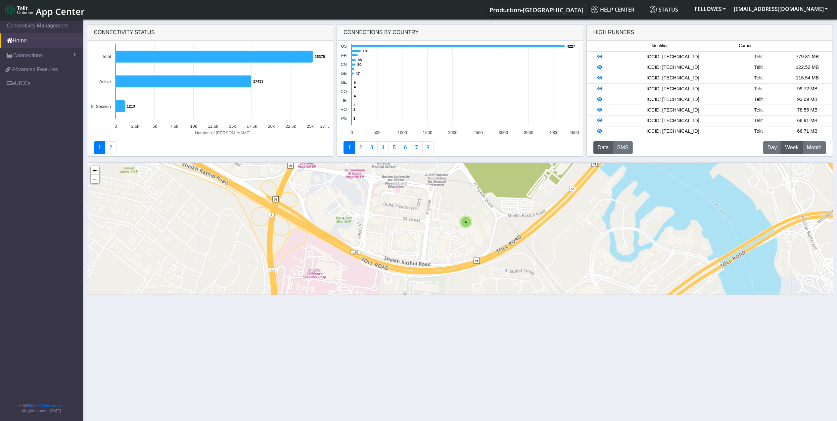
click at [464, 225] on div "4" at bounding box center [466, 222] width 10 height 10
click at [466, 210] on img at bounding box center [465, 208] width 7 height 13
click at [465, 194] on div "ID: 62ecaa59f42d984ed6eb76c2 View: Click here" at bounding box center [465, 199] width 58 height 11
copy div "62ecaa59f42d984ed6eb76c2"
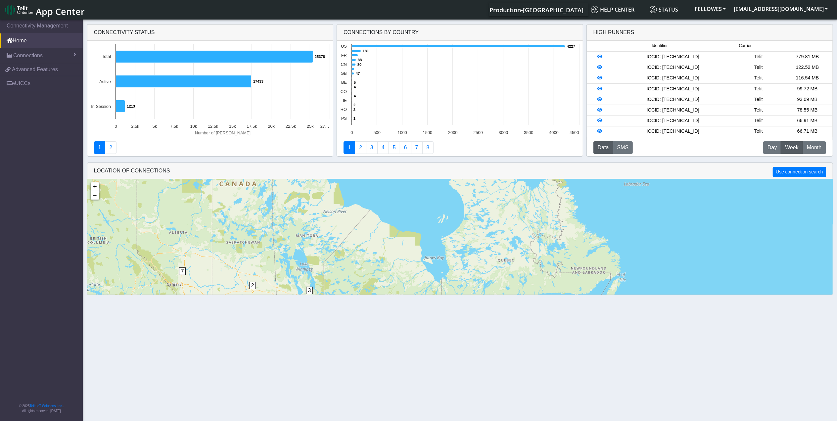
scroll to position [16, 0]
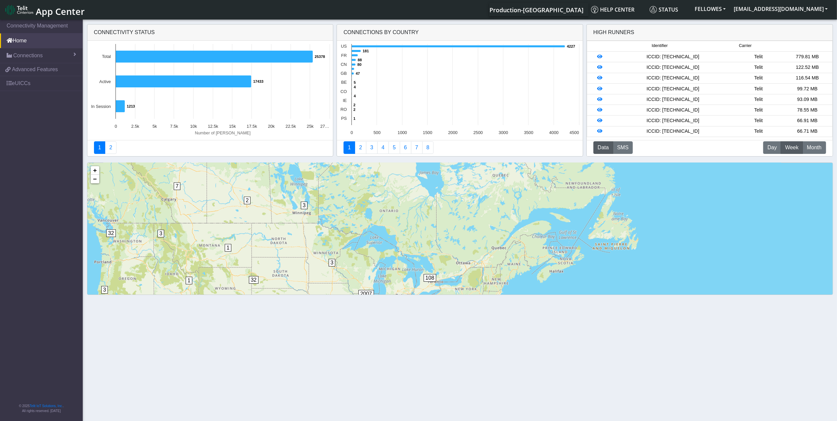
drag, startPoint x: 278, startPoint y: 244, endPoint x: 270, endPoint y: 171, distance: 72.5
click at [270, 171] on div "1 2 7 2 3 1 1 5 53 10 6 11 238 67 5 108 719 9 3 53 2007 3 3 32 1 1 32 2 4 46 45…" at bounding box center [459, 257] width 745 height 189
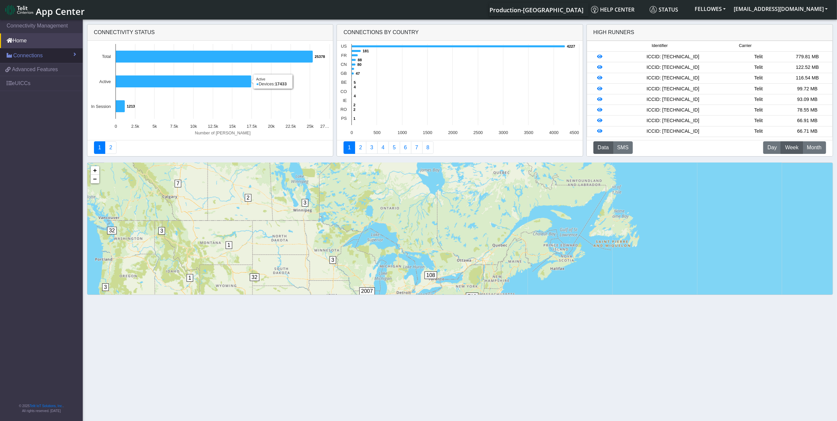
click at [60, 54] on link "Connections" at bounding box center [41, 55] width 83 height 15
click at [53, 72] on link "List" at bounding box center [41, 70] width 83 height 14
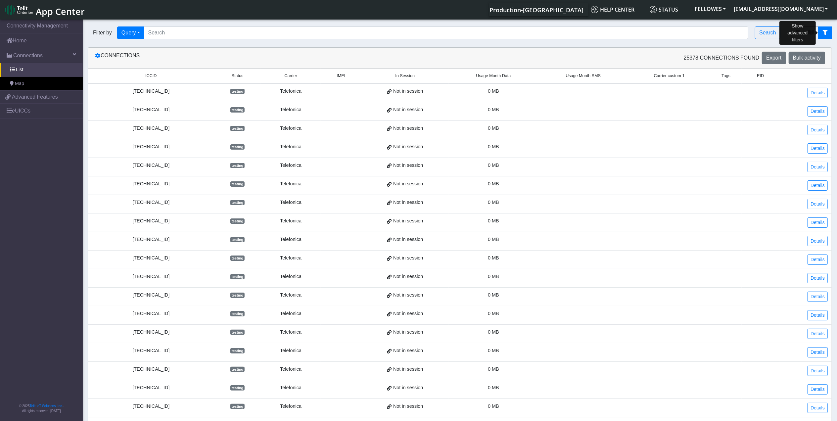
click at [827, 35] on button "fitlers menu" at bounding box center [825, 32] width 14 height 13
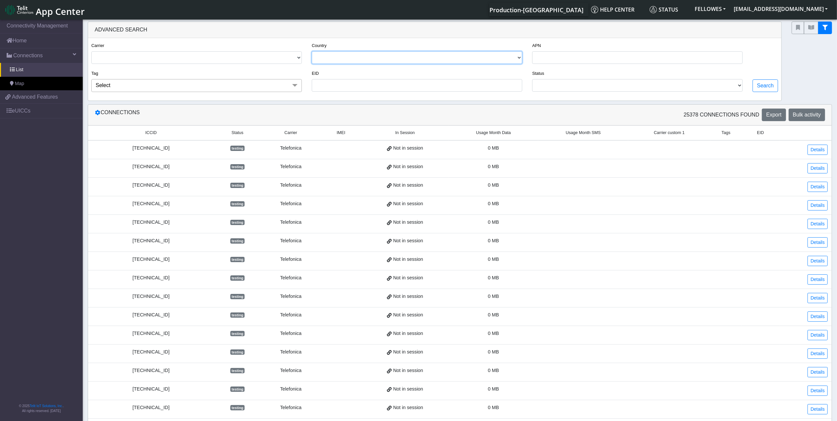
drag, startPoint x: 354, startPoint y: 60, endPoint x: 345, endPoint y: 61, distance: 9.1
click at [354, 60] on select "[GEOGRAPHIC_DATA] [GEOGRAPHIC_DATA] [GEOGRAPHIC_DATA] [GEOGRAPHIC_DATA] [GEOGRA…" at bounding box center [417, 57] width 210 height 13
select select "ca"
click at [312, 52] on select "[GEOGRAPHIC_DATA] [GEOGRAPHIC_DATA] [GEOGRAPHIC_DATA] [GEOGRAPHIC_DATA] [GEOGRA…" at bounding box center [417, 57] width 210 height 13
drag, startPoint x: 231, startPoint y: 64, endPoint x: 195, endPoint y: 64, distance: 36.4
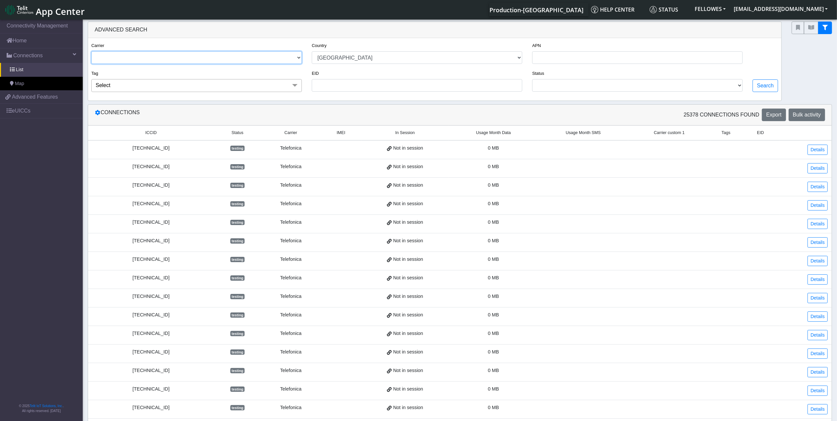
click at [231, 64] on select "TELIT AT&T-JASPER TELEFONICA" at bounding box center [196, 57] width 210 height 13
select select "telit"
click at [91, 52] on select "TELIT AT&T-JASPER TELEFONICA" at bounding box center [196, 57] width 210 height 13
click at [764, 88] on button "Search" at bounding box center [764, 85] width 25 height 13
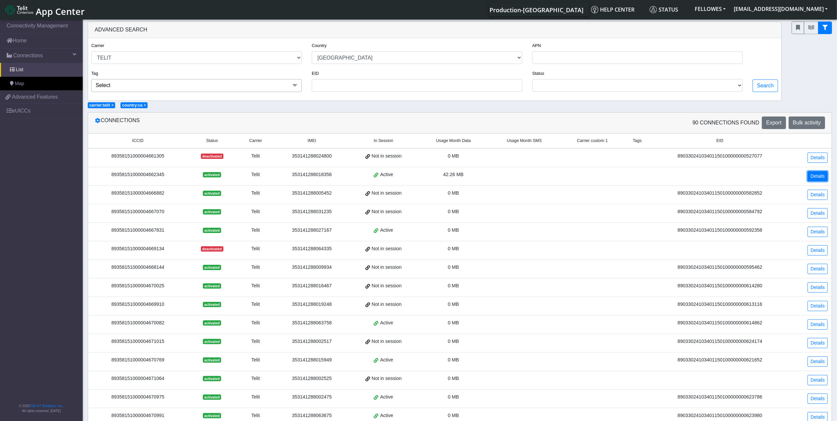
click at [823, 177] on link "Details" at bounding box center [817, 176] width 20 height 10
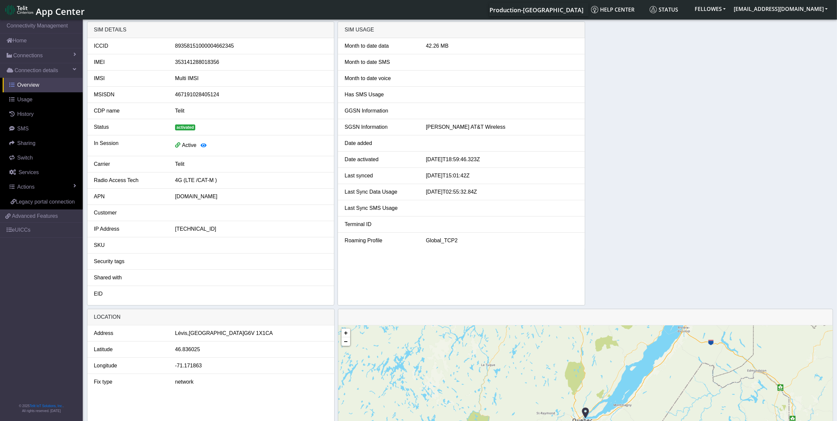
click at [27, 88] on span "Overview" at bounding box center [28, 85] width 22 height 6
click at [37, 100] on link "Usage" at bounding box center [43, 99] width 80 height 15
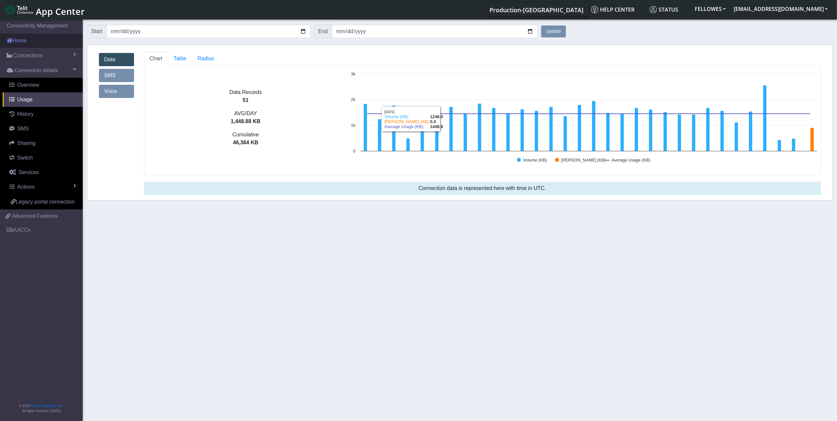
click at [44, 44] on link "Home" at bounding box center [41, 40] width 83 height 15
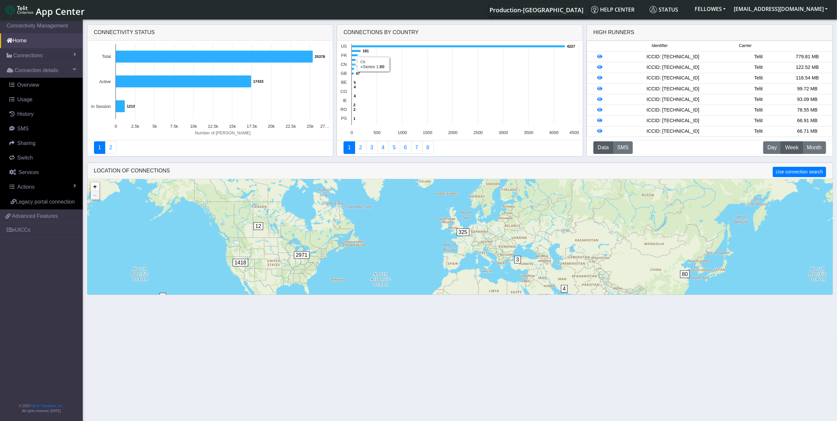
click at [352, 66] on icon at bounding box center [354, 65] width 4 height 2
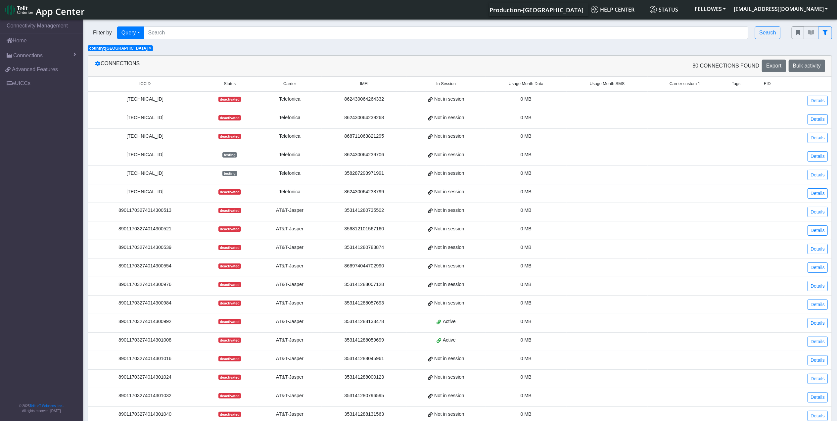
click at [518, 85] on span "Usage Month Data" at bounding box center [526, 84] width 35 height 6
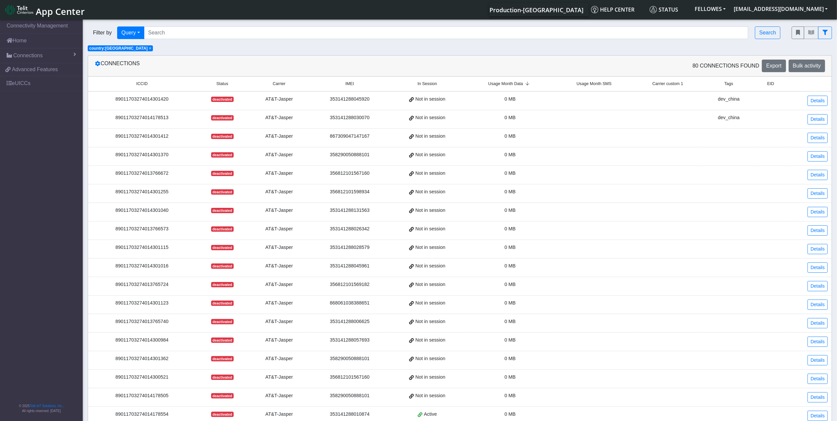
click at [519, 85] on span "Usage Month Data" at bounding box center [505, 84] width 35 height 6
click at [149, 121] on div "89011703274014178513" at bounding box center [142, 117] width 100 height 7
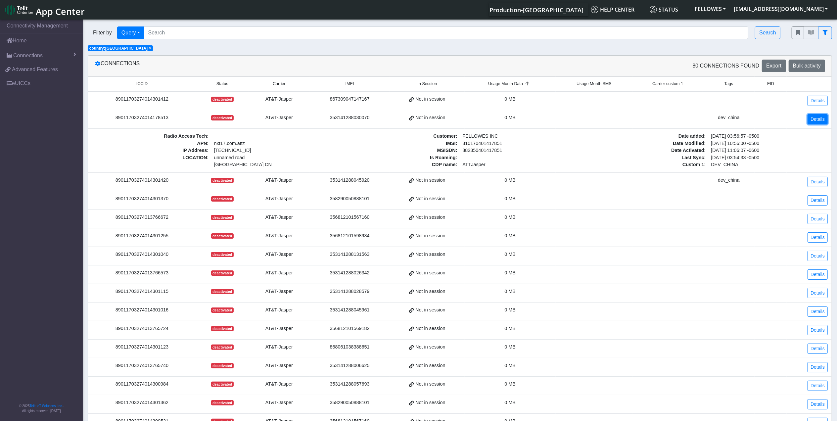
click at [818, 122] on link "Details" at bounding box center [817, 119] width 20 height 10
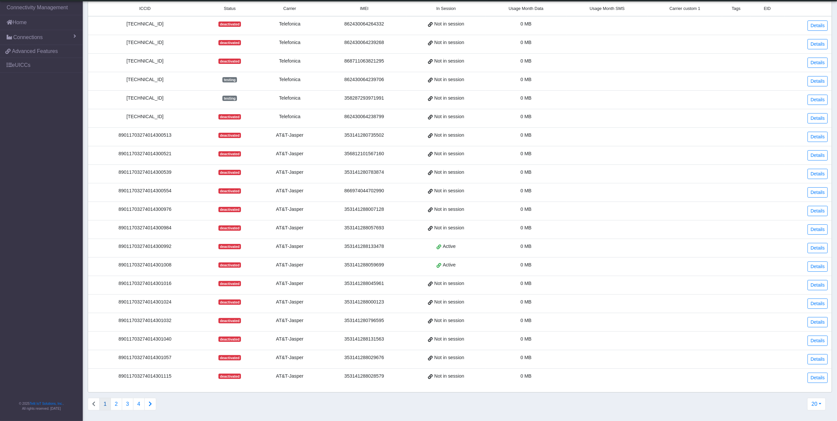
scroll to position [64, 0]
click at [151, 239] on td "89011703274014300992" at bounding box center [145, 248] width 114 height 19
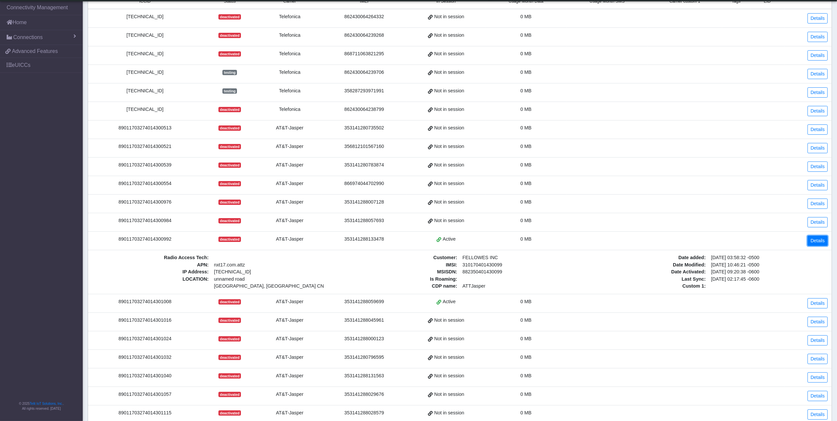
click at [818, 245] on link "Details" at bounding box center [817, 241] width 20 height 10
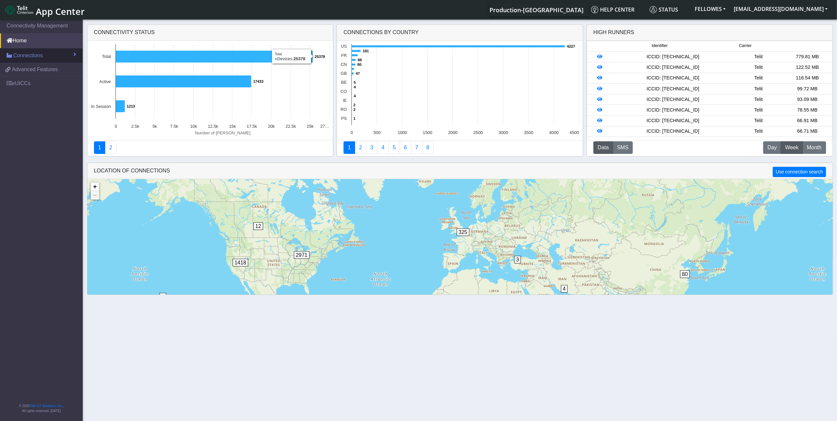
click at [48, 55] on link "Connections" at bounding box center [41, 55] width 83 height 15
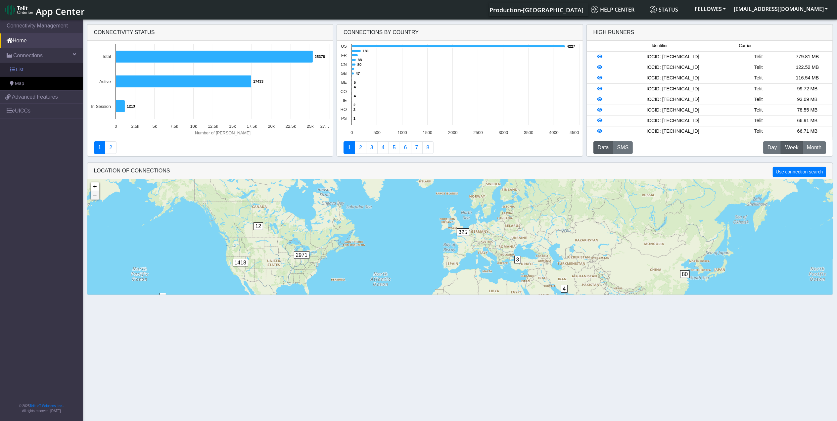
click at [52, 76] on link "List" at bounding box center [41, 70] width 83 height 14
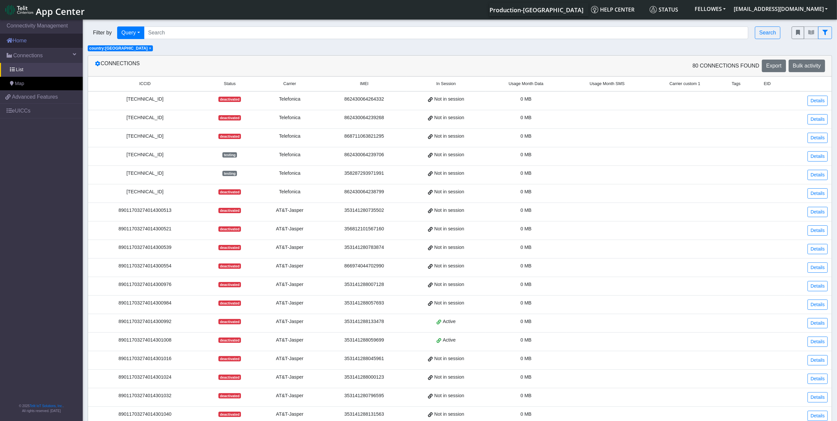
click at [55, 44] on link "Home" at bounding box center [41, 40] width 83 height 15
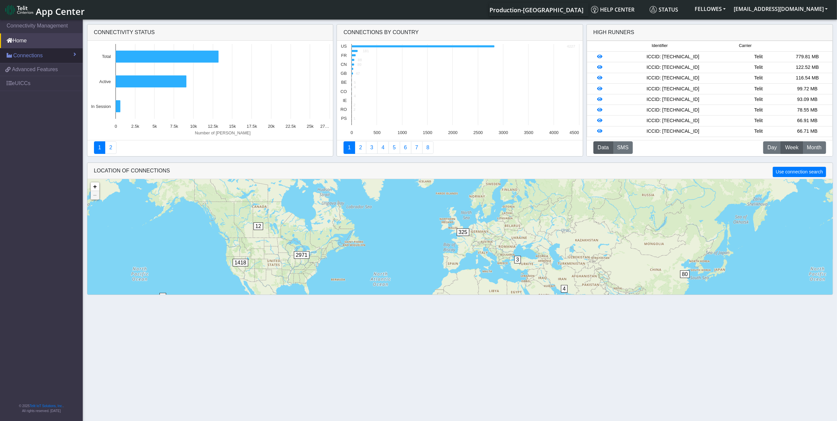
click at [58, 56] on link "Connections" at bounding box center [41, 55] width 83 height 15
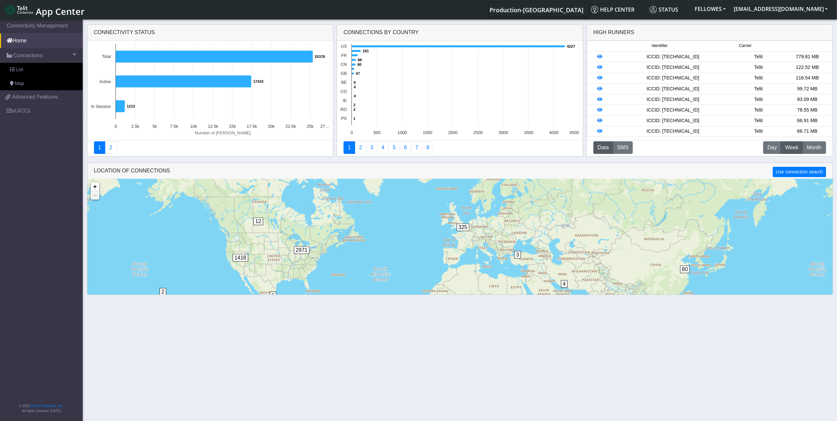
scroll to position [16, 0]
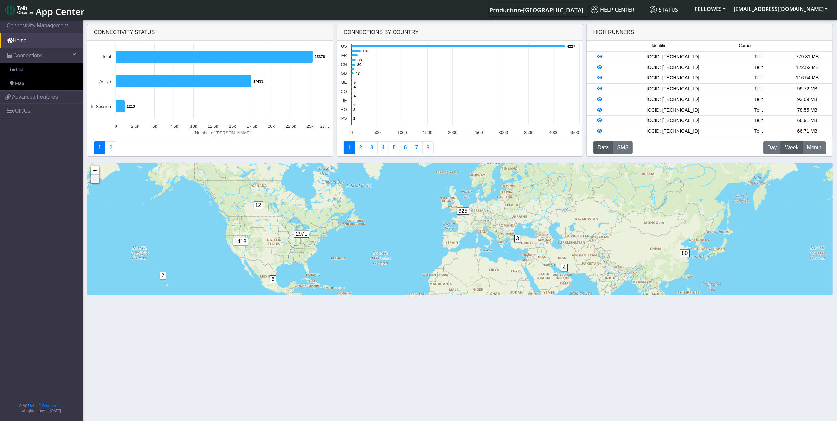
drag, startPoint x: 529, startPoint y: 244, endPoint x: 520, endPoint y: 213, distance: 31.9
click at [520, 213] on div "4 3 2 6 12 11 80 325 2971 1418 + − ©2025 MapQuest, | Terms" at bounding box center [459, 257] width 745 height 189
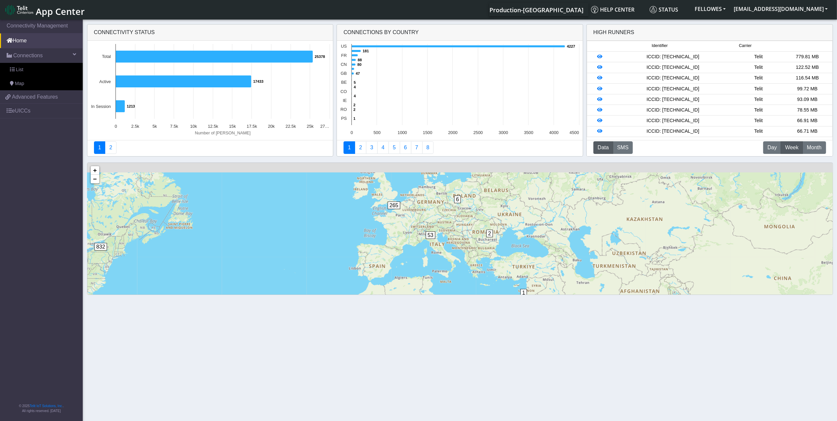
drag, startPoint x: 431, startPoint y: 225, endPoint x: 490, endPoint y: 276, distance: 77.2
click at [490, 276] on div "4 1 2 1 2 6 7 5 4 7 80 6 53 265 67 832 2072 34 38 52 1294 + − ©2025 MapQuest, |…" at bounding box center [459, 257] width 745 height 189
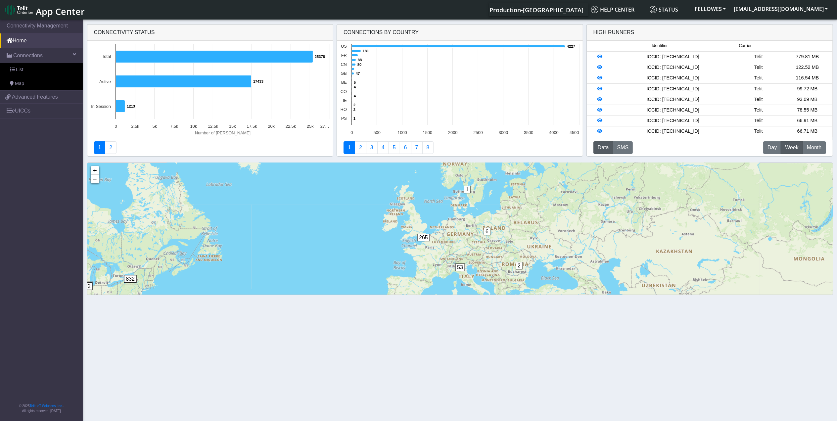
drag, startPoint x: 390, startPoint y: 232, endPoint x: 407, endPoint y: 256, distance: 29.4
click at [407, 256] on div "4 1 2 1 2 6 7 5 4 7 80 6 53 265 67 832 2072 34 38 52 1294 + − ©2025 MapQuest, |…" at bounding box center [459, 257] width 745 height 189
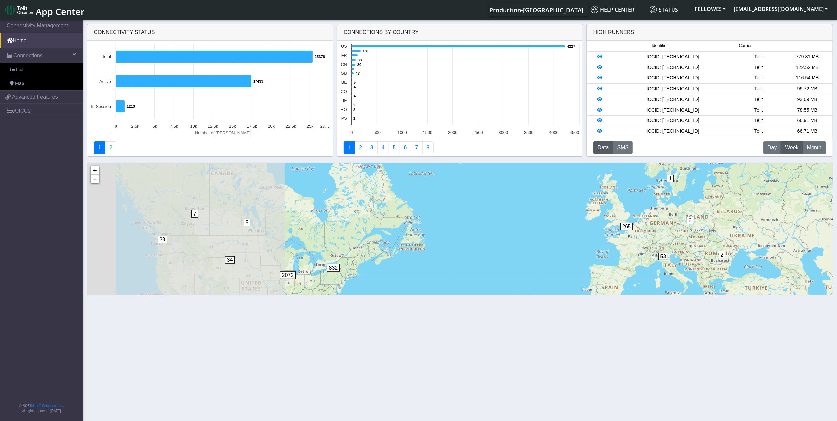
drag, startPoint x: 274, startPoint y: 244, endPoint x: 514, endPoint y: 222, distance: 240.9
click at [514, 222] on div "4 1 2 1 2 6 7 5 4 7 80 6 53 265 67 832 2072 34 38 52 1294 + − ©2025 MapQuest, |…" at bounding box center [459, 257] width 745 height 189
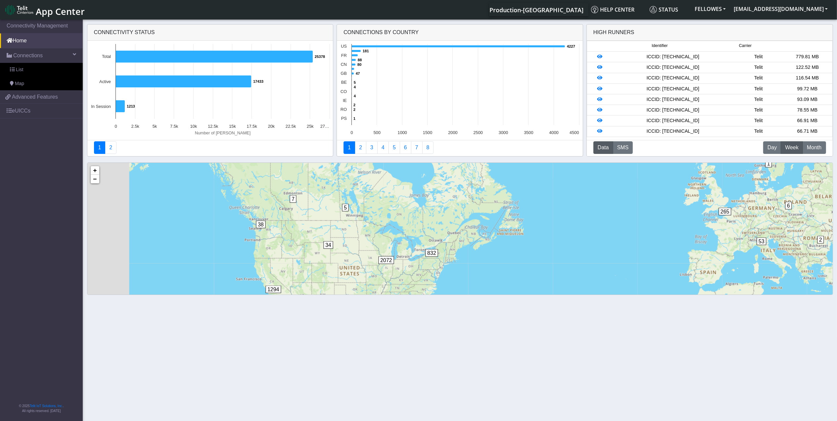
drag, startPoint x: 430, startPoint y: 254, endPoint x: 457, endPoint y: 251, distance: 27.0
click at [457, 251] on div "4 1 2 1 2 6 7 5 4 7 80 6 53 265 67 832 2072 34 38 52 1294 + − ©2025 MapQuest, |…" at bounding box center [459, 257] width 745 height 189
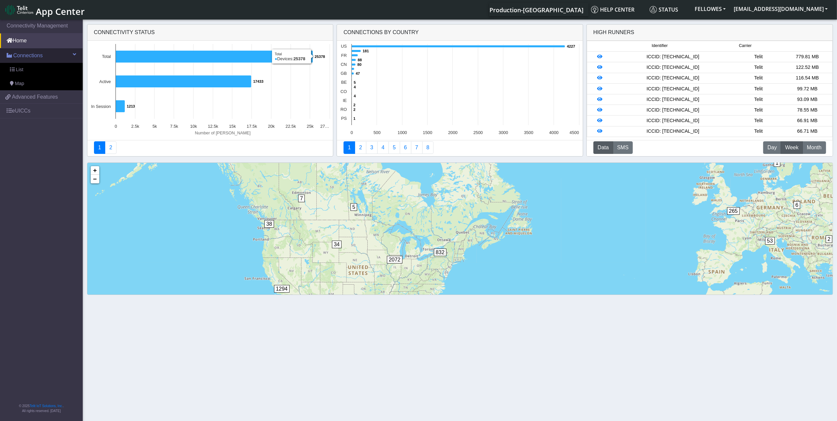
click at [53, 53] on link "Connections" at bounding box center [41, 55] width 83 height 15
click at [41, 53] on span "Connections" at bounding box center [27, 56] width 29 height 8
click at [51, 67] on link "List" at bounding box center [41, 70] width 83 height 14
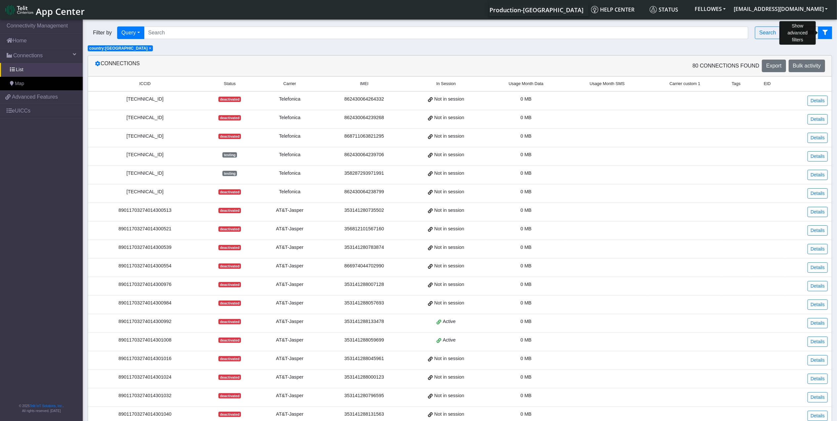
click at [825, 32] on icon "fitlers menu" at bounding box center [824, 32] width 5 height 5
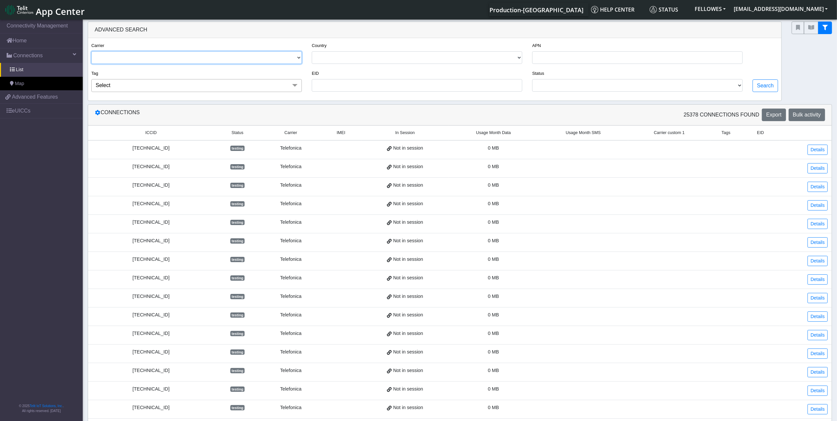
click at [189, 58] on select "TELIT AT&T-JASPER TELEFONICA" at bounding box center [196, 57] width 210 height 13
select select "telit"
click at [91, 52] on select "TELIT AT&T-JASPER TELEFONICA" at bounding box center [196, 57] width 210 height 13
click at [363, 52] on select "USA CANADA FRANCE NETHERLANDS CHINA ITALY UNITED KINGDOM MEXICO BELGIUM UNITED …" at bounding box center [417, 57] width 210 height 13
click at [312, 52] on select "USA CANADA FRANCE NETHERLANDS CHINA ITALY UNITED KINGDOM MEXICO BELGIUM UNITED …" at bounding box center [417, 57] width 210 height 13
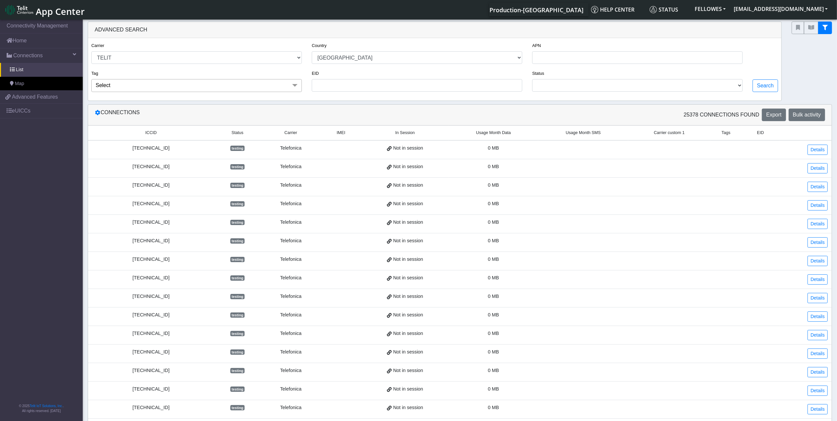
click at [777, 89] on div "Search" at bounding box center [764, 69] width 35 height 56
click at [774, 85] on button "Search" at bounding box center [764, 85] width 25 height 13
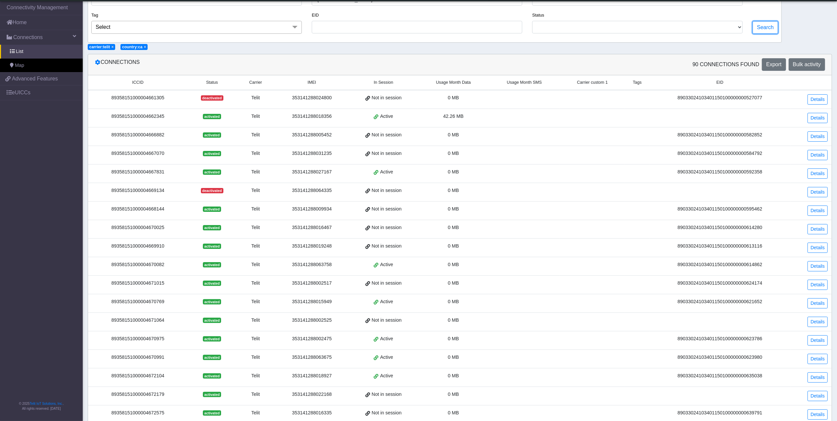
scroll to position [122, 0]
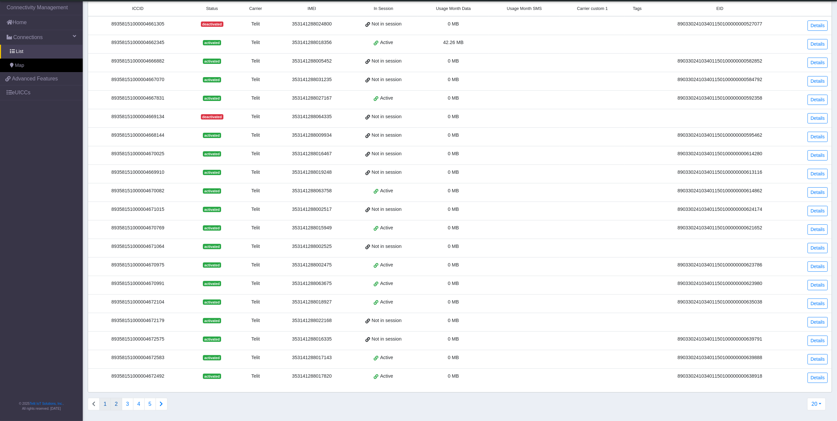
click at [117, 402] on button "2" at bounding box center [117, 404] width 12 height 13
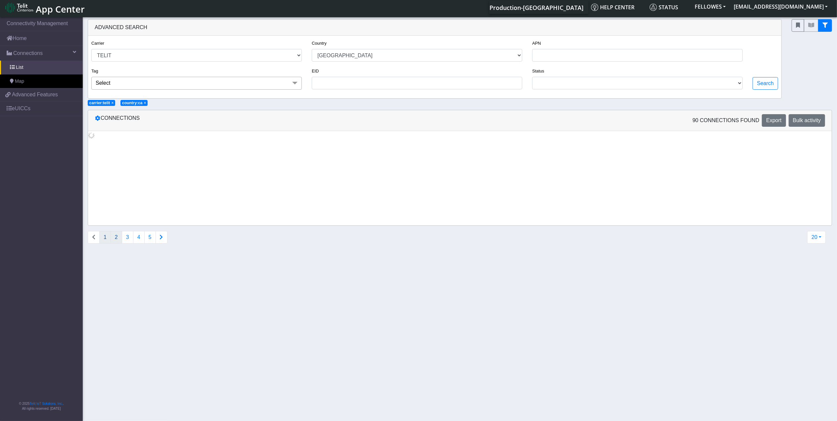
scroll to position [0, 0]
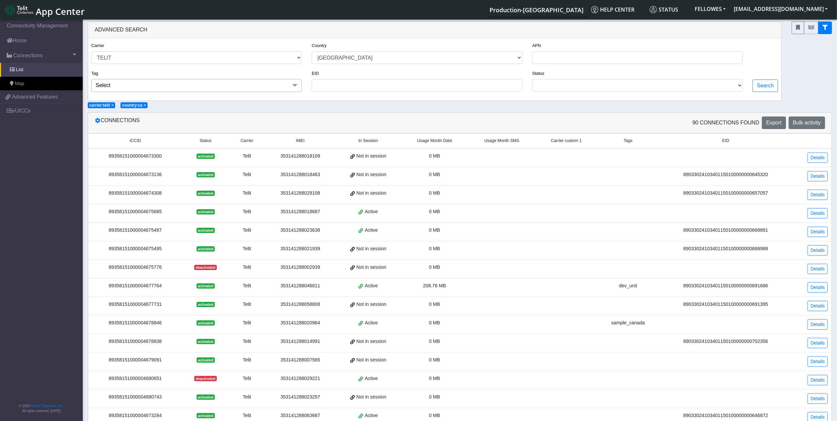
click at [134, 290] on div "89358151000004677764" at bounding box center [135, 285] width 86 height 7
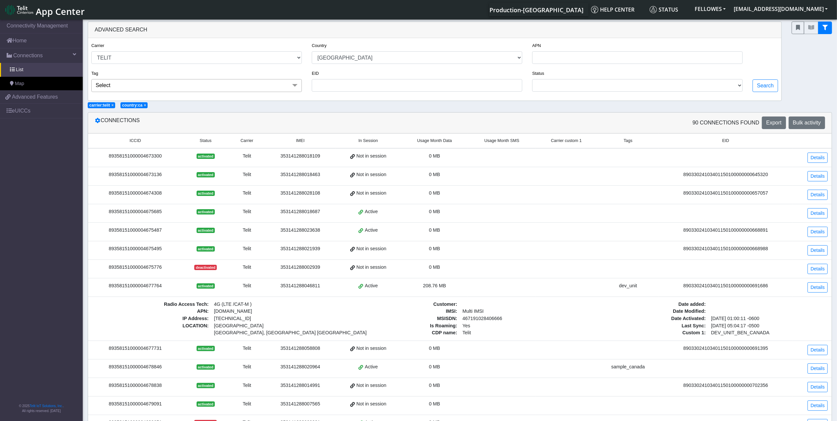
click at [834, 290] on div "Connections 90 Connections found Export Bulk activity ICCID Status Carrier IMEI…" at bounding box center [460, 340] width 754 height 456
click at [813, 291] on link "Details" at bounding box center [817, 287] width 20 height 10
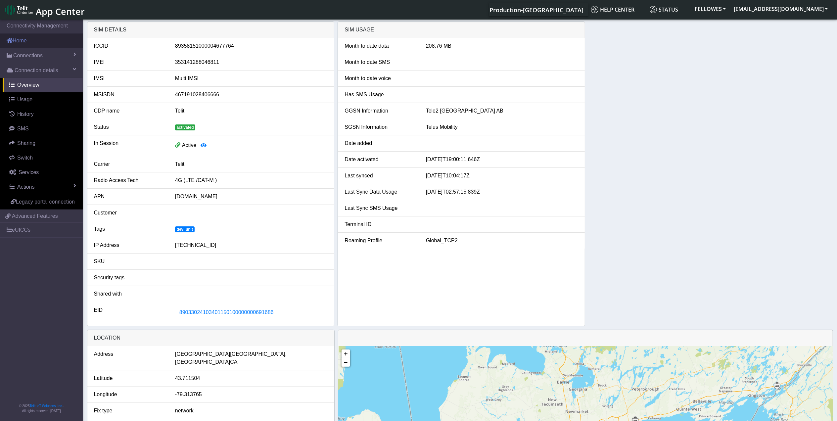
click at [51, 48] on link "Home" at bounding box center [41, 40] width 83 height 15
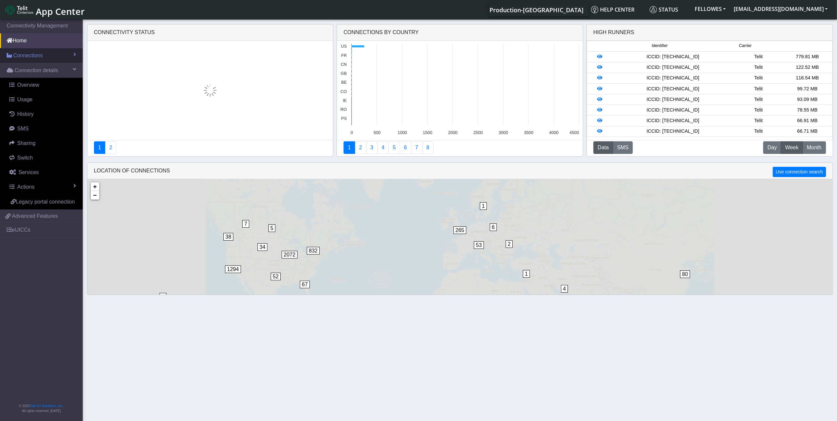
click at [50, 58] on div "Connectivity status 1 2 Connections By Country Created with Highcharts 11.3.0 4…" at bounding box center [459, 160] width 837 height 277
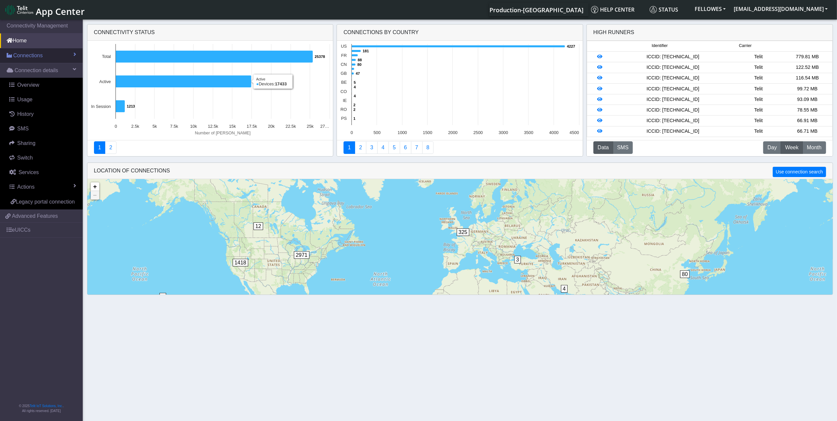
click at [48, 60] on link "Connections" at bounding box center [41, 55] width 83 height 15
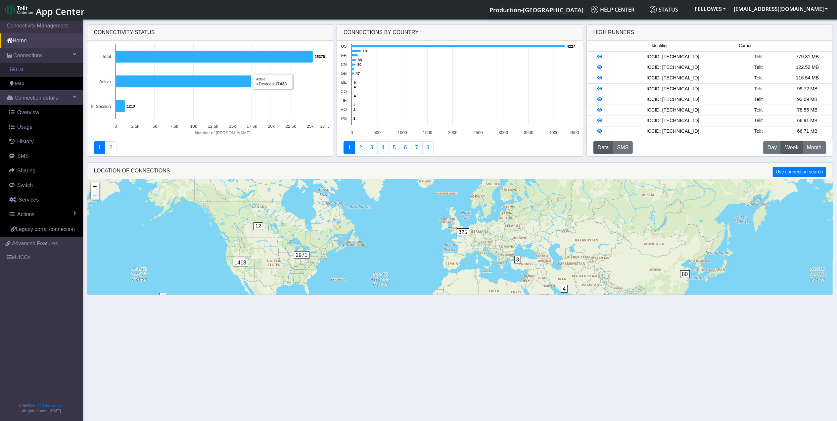
click at [48, 70] on link "List" at bounding box center [41, 70] width 83 height 14
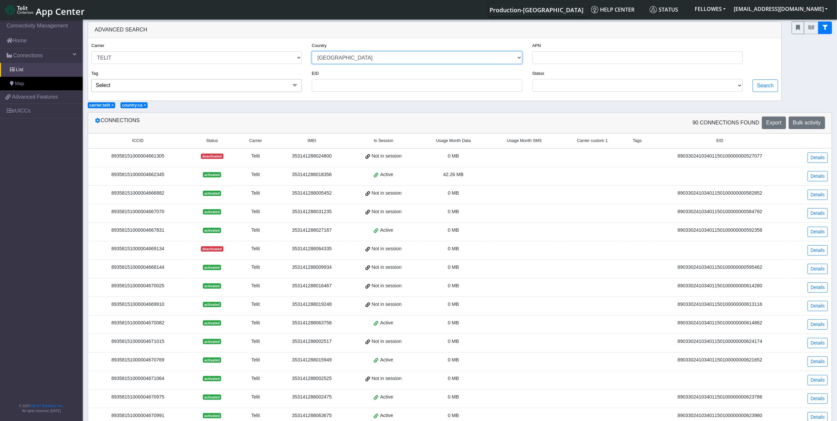
drag, startPoint x: 517, startPoint y: 60, endPoint x: 511, endPoint y: 61, distance: 6.4
click at [517, 60] on select "USA CANADA FRANCE NETHERLANDS CHINA ITALY UNITED KINGDOM MEXICO BELGIUM UNITED …" at bounding box center [417, 57] width 210 height 13
select select "cz"
click at [312, 52] on select "USA CANADA FRANCE NETHERLANDS CHINA ITALY UNITED KINGDOM MEXICO BELGIUM UNITED …" at bounding box center [417, 57] width 210 height 13
click at [753, 88] on button "Search" at bounding box center [764, 85] width 25 height 13
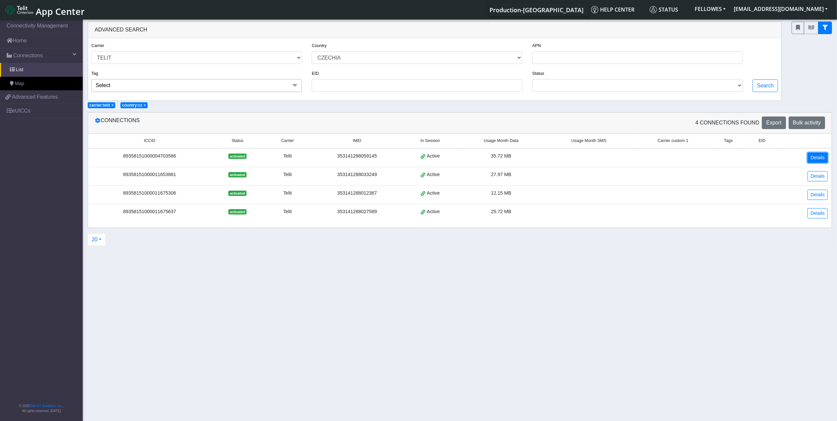
click at [824, 158] on link "Details" at bounding box center [817, 158] width 20 height 10
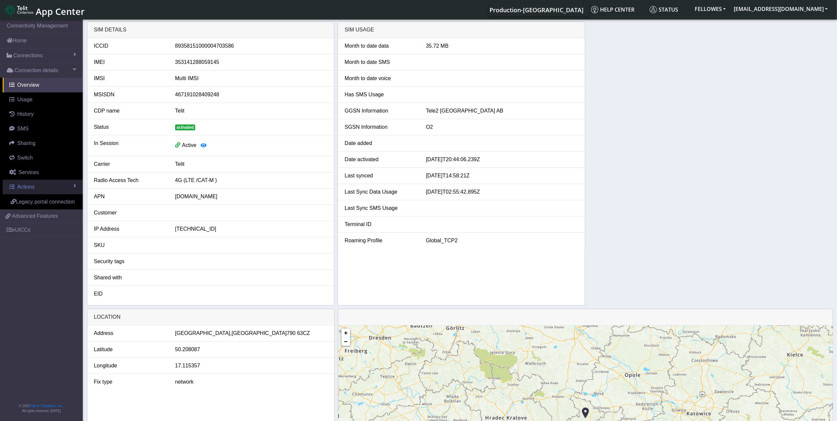
click at [54, 187] on link "Actions" at bounding box center [43, 187] width 80 height 15
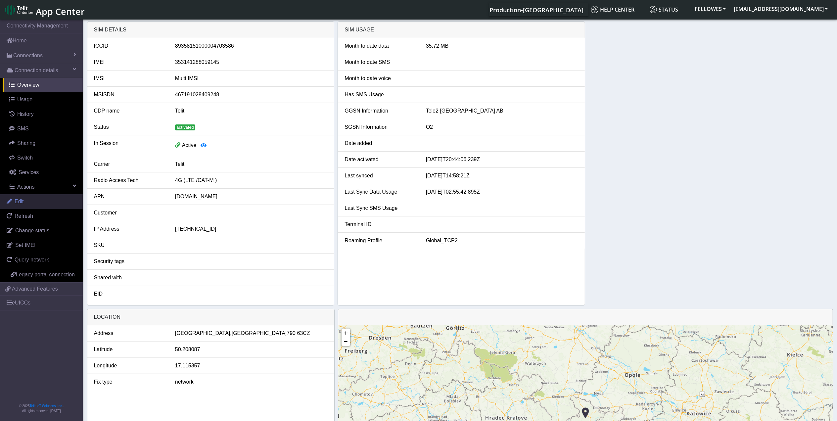
click at [40, 205] on link "Edit" at bounding box center [41, 201] width 83 height 15
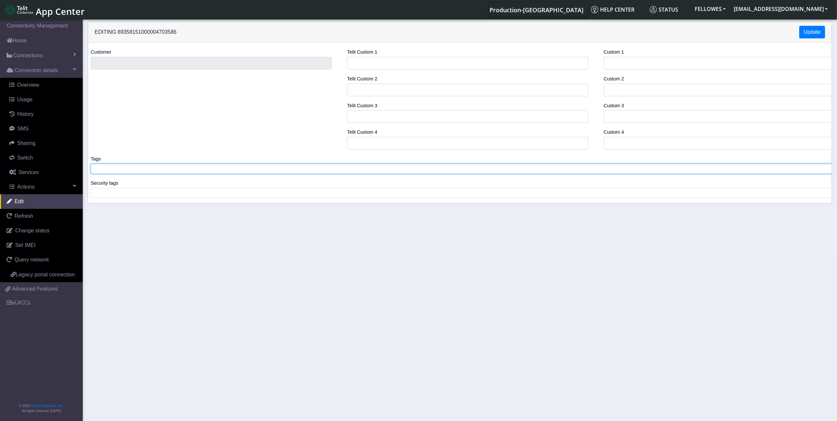
click at [178, 174] on tags "​" at bounding box center [462, 169] width 743 height 10
click at [139, 167] on tags "CZECH_TEST ​" at bounding box center [462, 169] width 743 height 10
drag, startPoint x: 124, startPoint y: 175, endPoint x: 82, endPoint y: 175, distance: 41.7
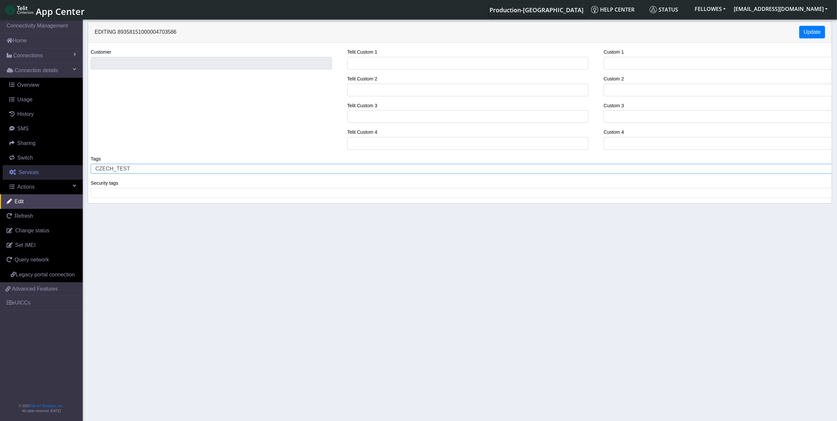
click at [82, 175] on section "Connectivity Management Home Connections List Map Connection details Overview U…" at bounding box center [418, 220] width 837 height 405
drag, startPoint x: 132, startPoint y: 170, endPoint x: 88, endPoint y: 171, distance: 43.7
click at [88, 171] on div "Tags CZECH_TEST ​" at bounding box center [462, 167] width 753 height 24
copy span "CZECH_TEST"
click at [802, 32] on button "Update" at bounding box center [812, 32] width 26 height 13
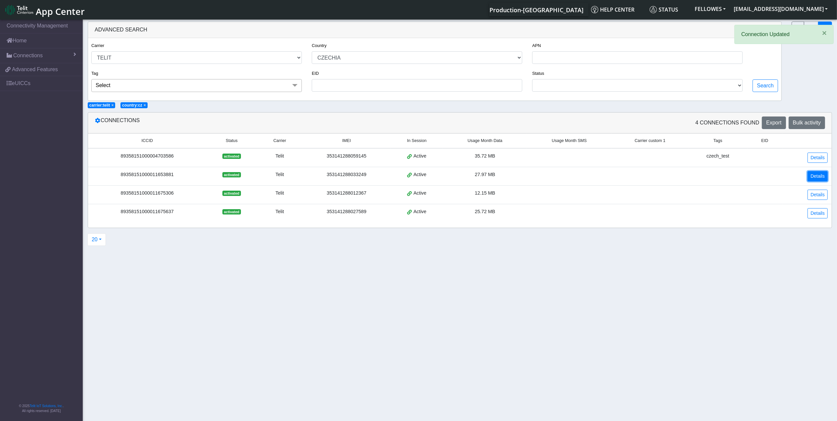
click at [814, 178] on link "Details" at bounding box center [817, 176] width 20 height 10
click at [817, 175] on link "Details" at bounding box center [817, 176] width 20 height 10
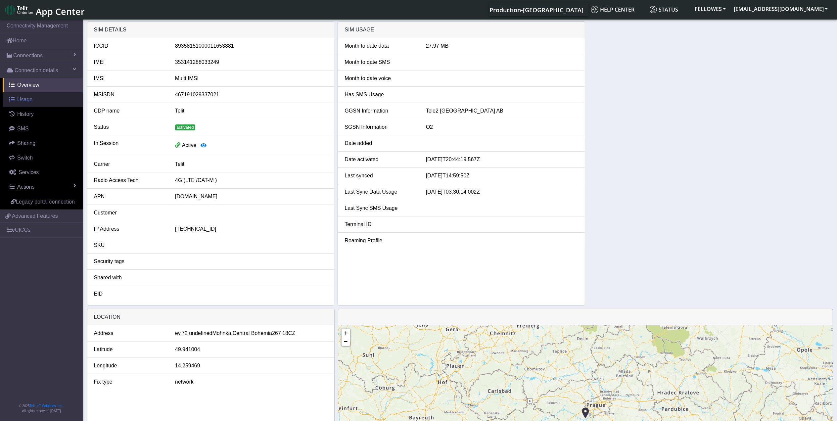
click at [41, 102] on link "Usage" at bounding box center [43, 99] width 80 height 15
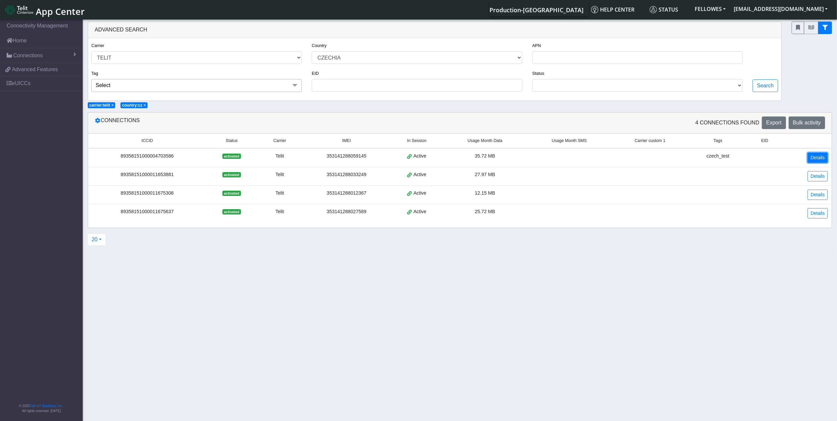
click at [818, 161] on link "Details" at bounding box center [817, 158] width 20 height 10
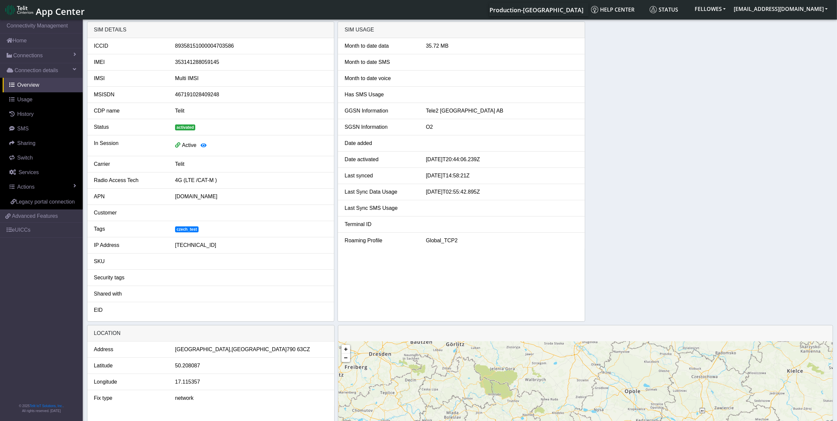
click at [196, 64] on div "353141288059145" at bounding box center [251, 62] width 162 height 8
click at [193, 42] on div "89358151000004703586" at bounding box center [251, 46] width 162 height 8
copy div "89358151000004703586"
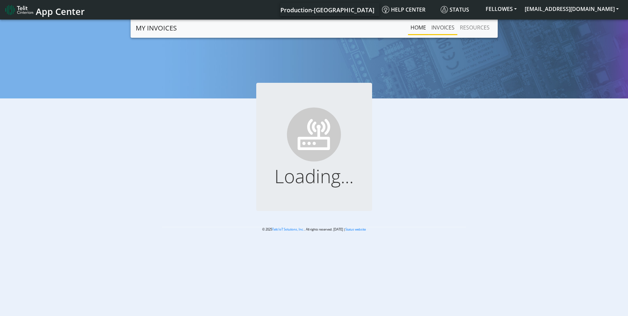
click at [451, 27] on link "INVOICES" at bounding box center [442, 27] width 28 height 13
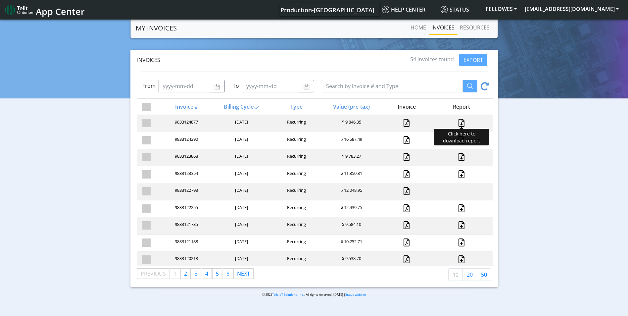
click at [457, 121] on link at bounding box center [461, 123] width 9 height 8
